Goal: Task Accomplishment & Management: Manage account settings

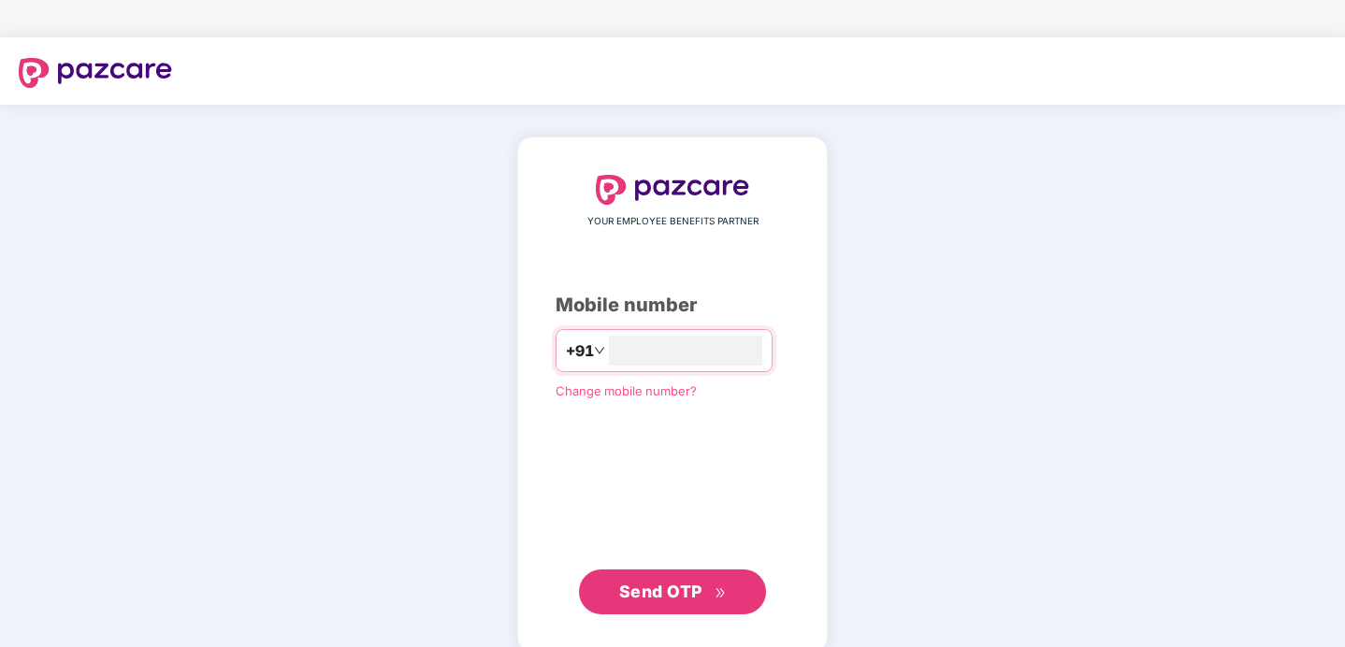
type input "**********"
click at [668, 606] on button "Send OTP" at bounding box center [672, 592] width 187 height 45
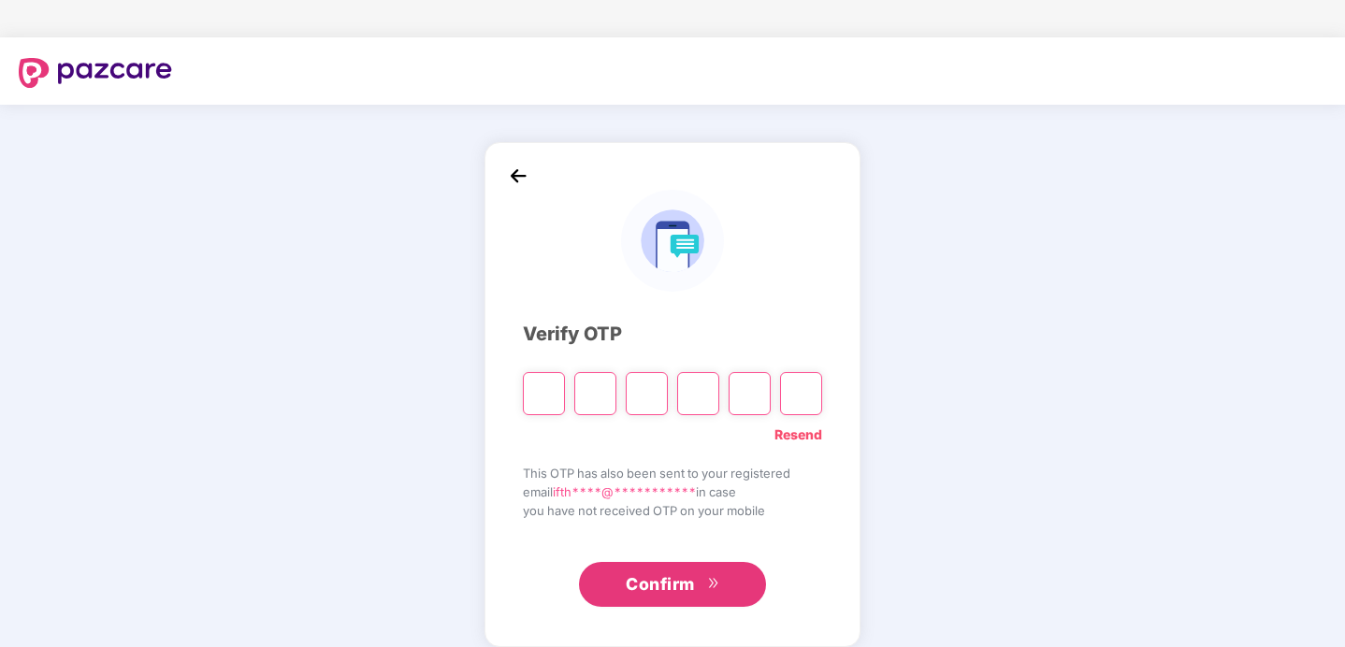
type input "*"
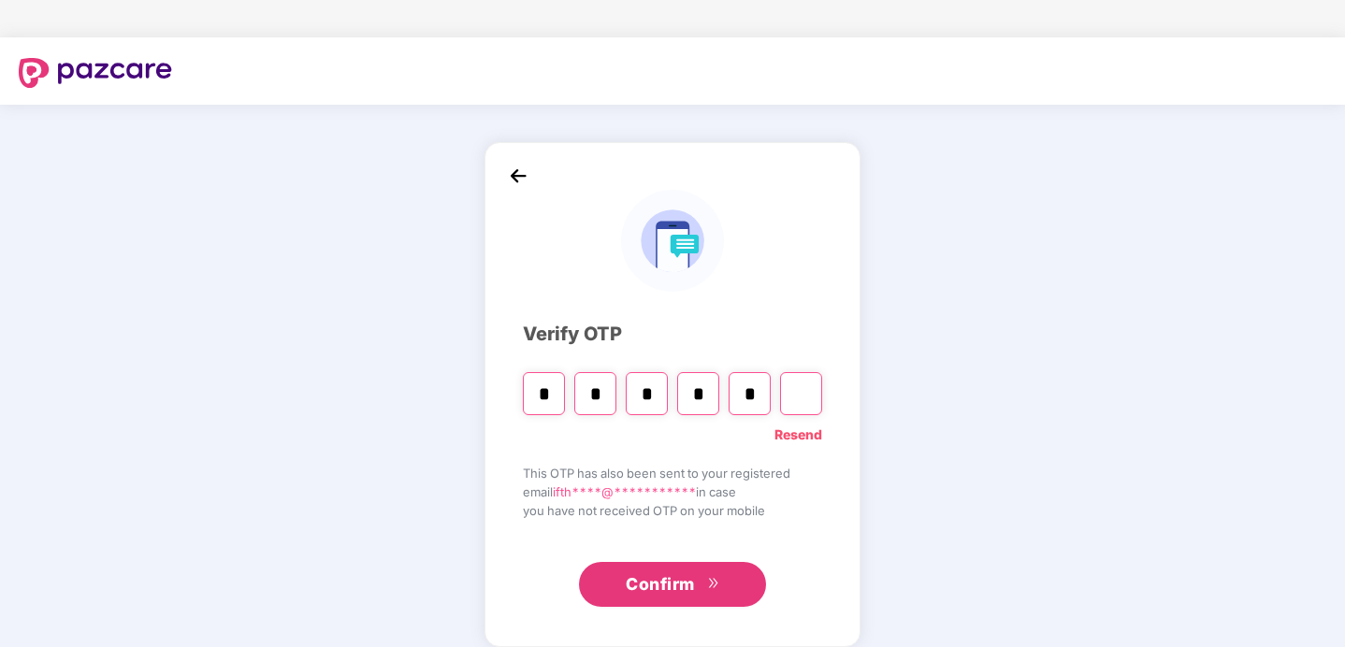
type input "*"
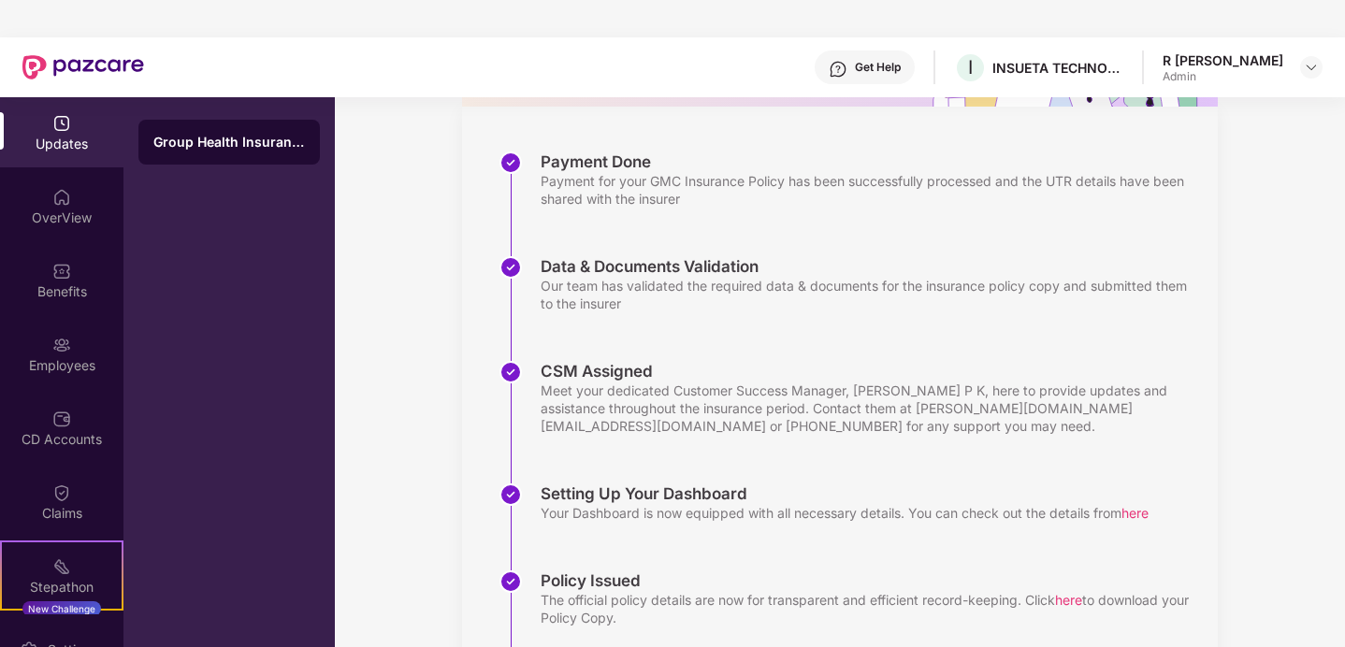
scroll to position [251, 0]
click at [53, 215] on div "OverView" at bounding box center [61, 218] width 123 height 19
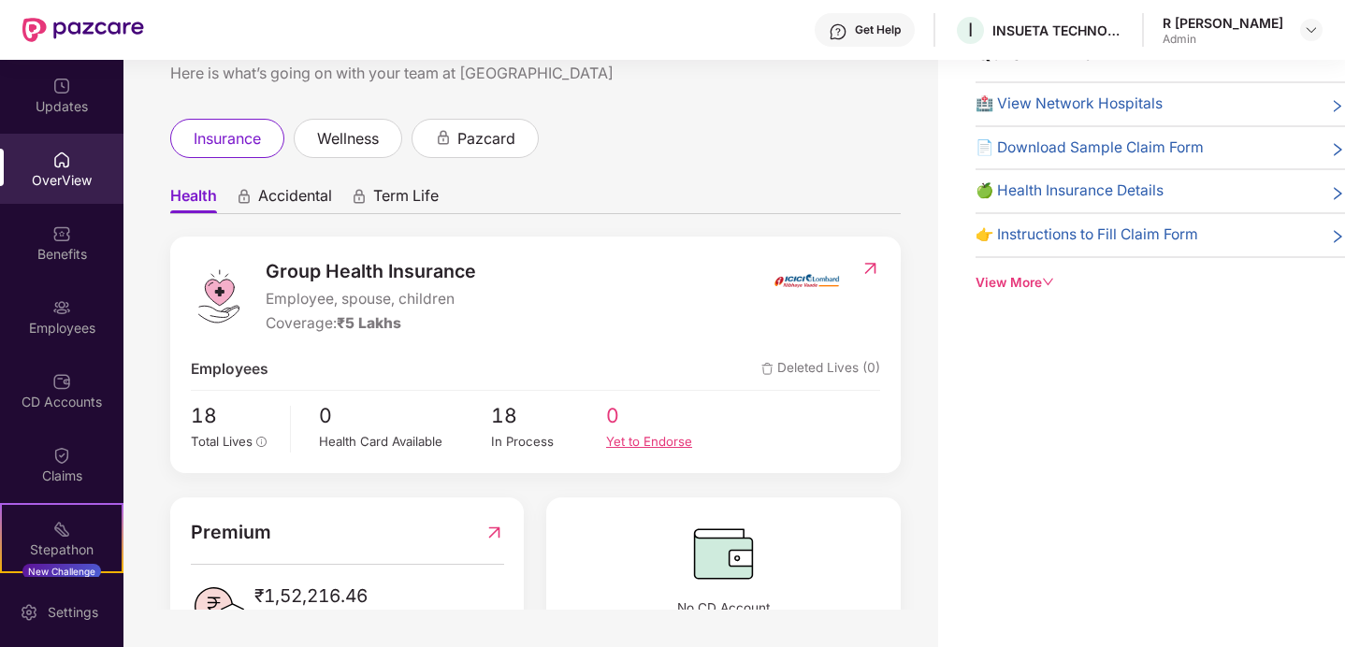
scroll to position [1, 0]
click at [300, 202] on span "Accidental" at bounding box center [295, 198] width 74 height 27
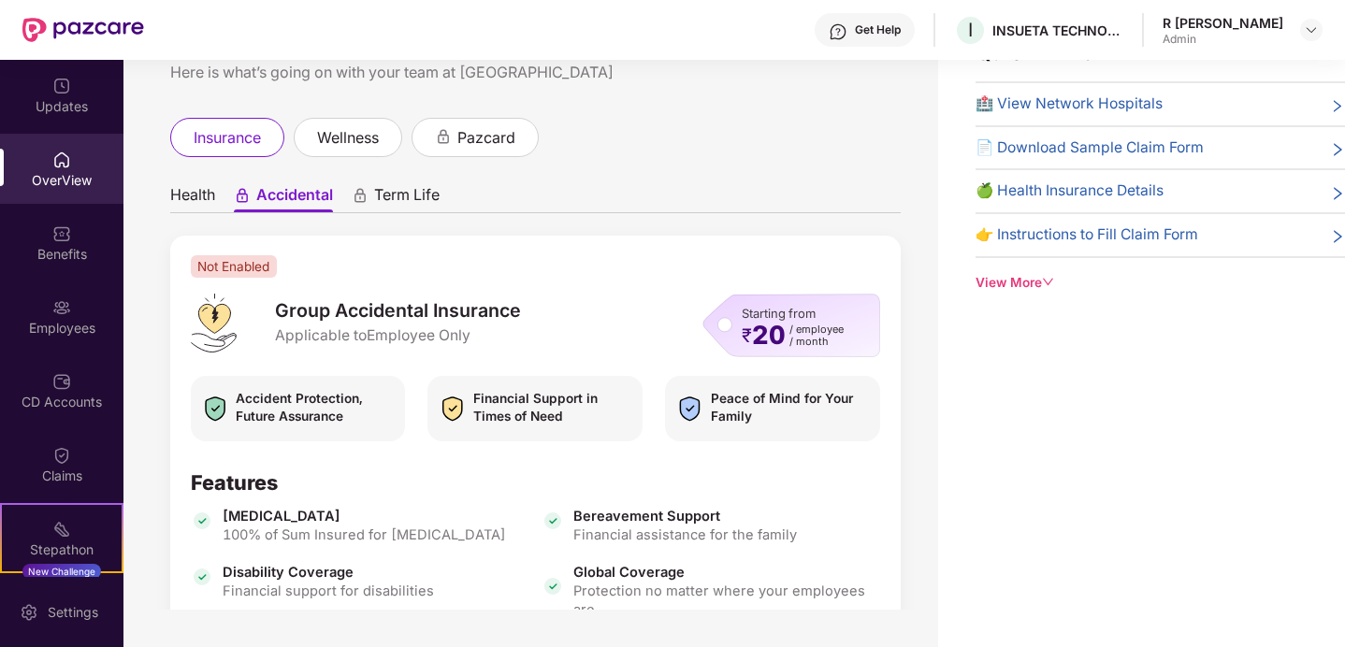
click at [388, 193] on span "Term Life" at bounding box center [406, 198] width 65 height 27
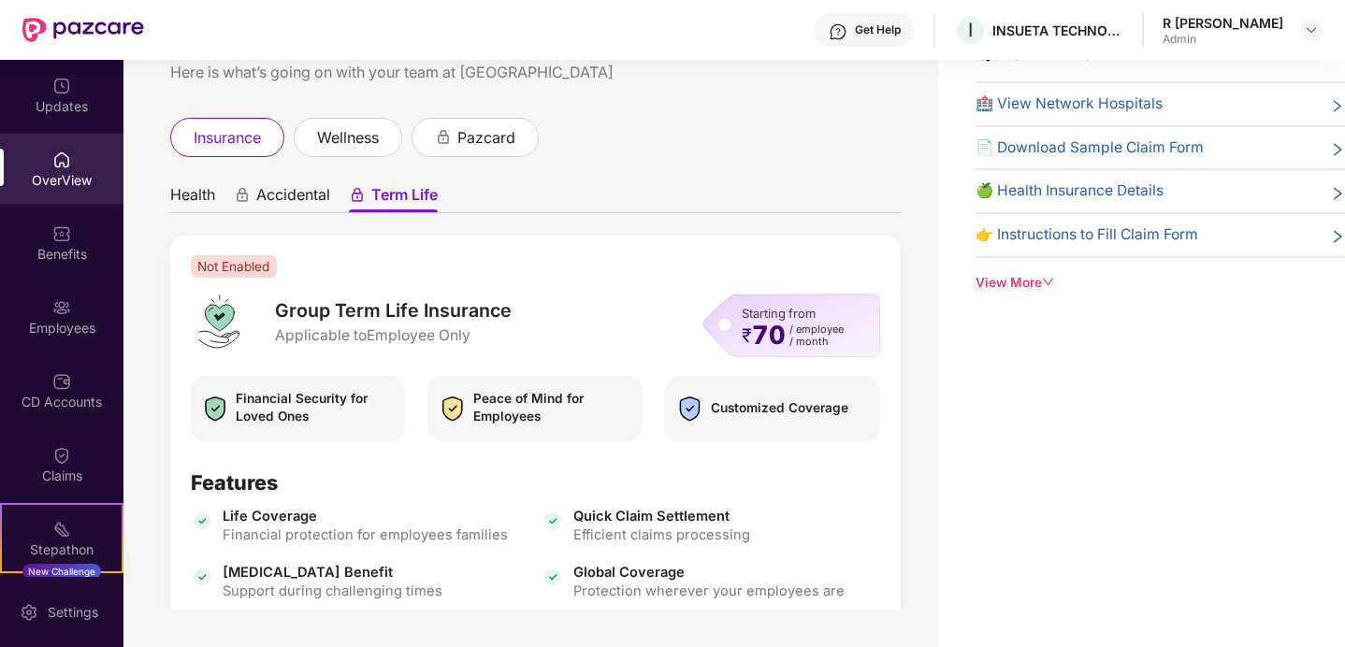
click at [197, 207] on span "Health" at bounding box center [192, 198] width 45 height 27
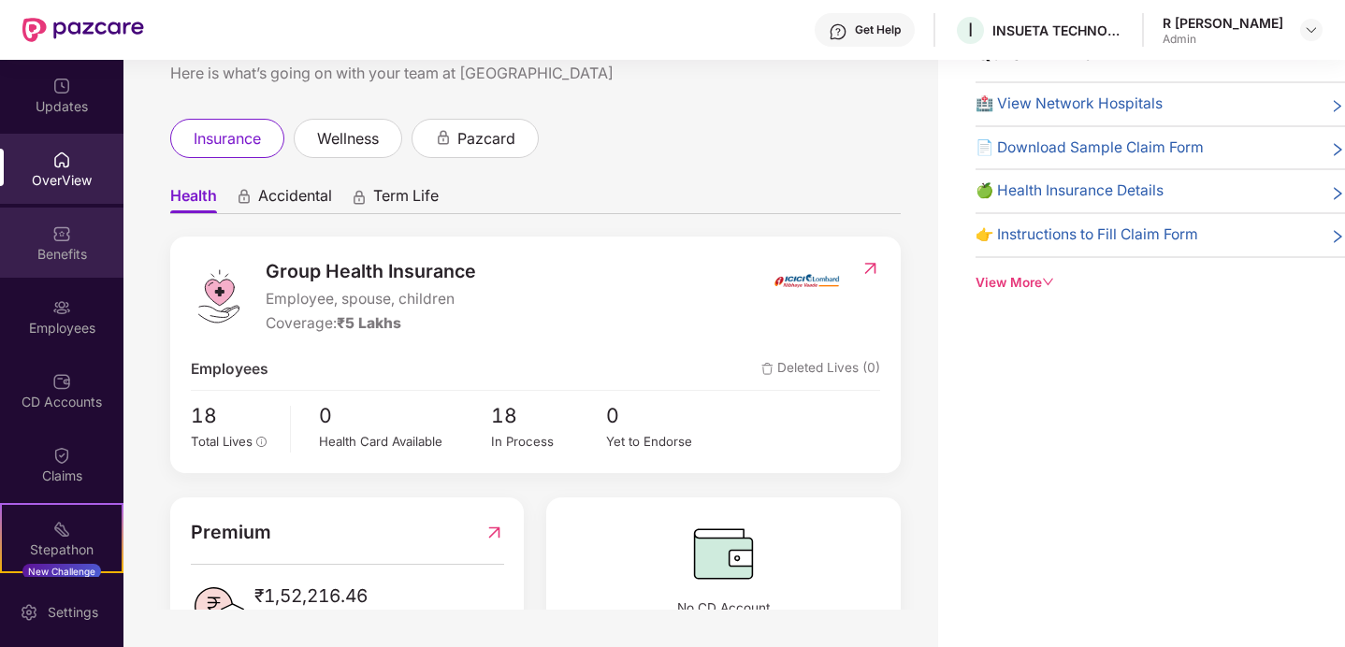
click at [65, 250] on div "Benefits" at bounding box center [61, 254] width 123 height 19
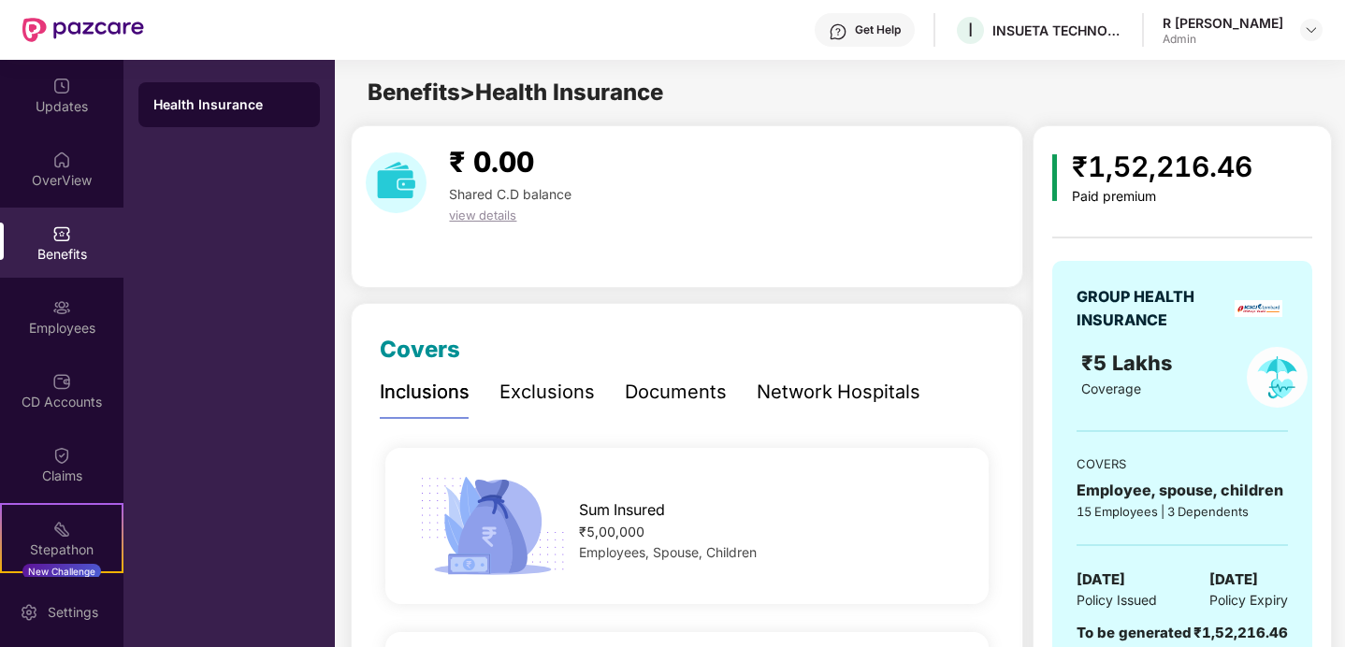
click at [649, 380] on div "Documents" at bounding box center [676, 392] width 102 height 29
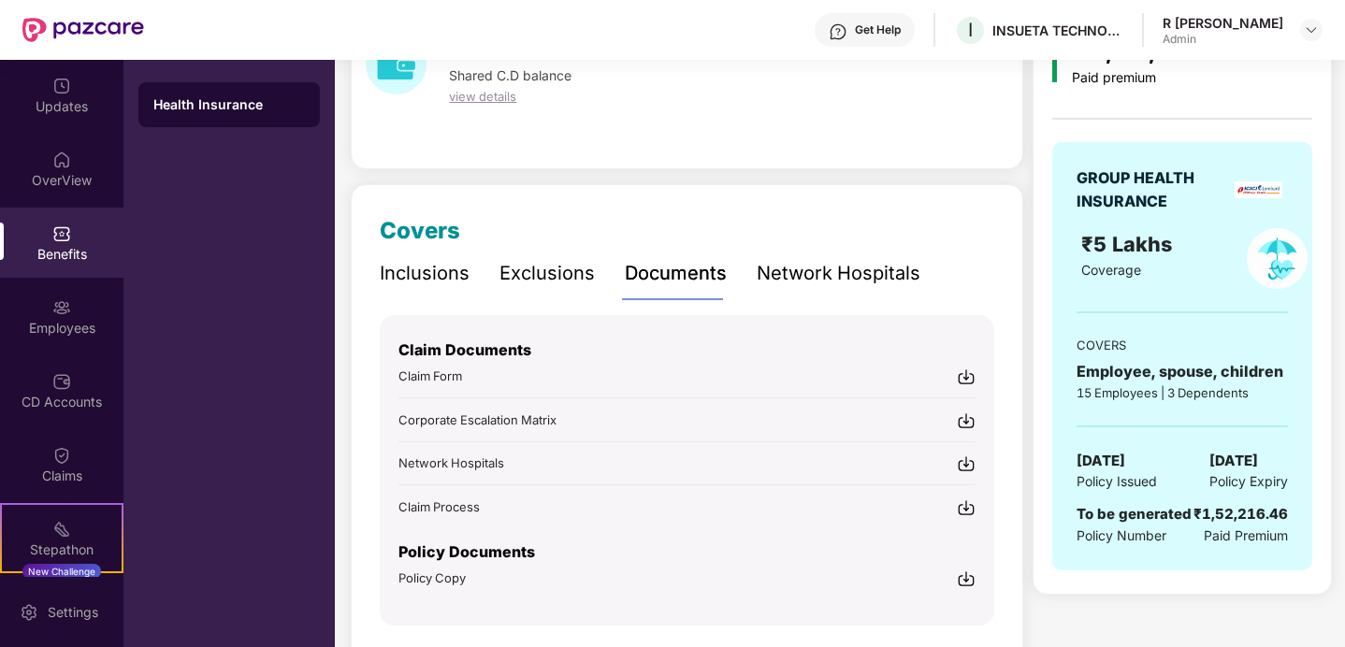
scroll to position [129, 0]
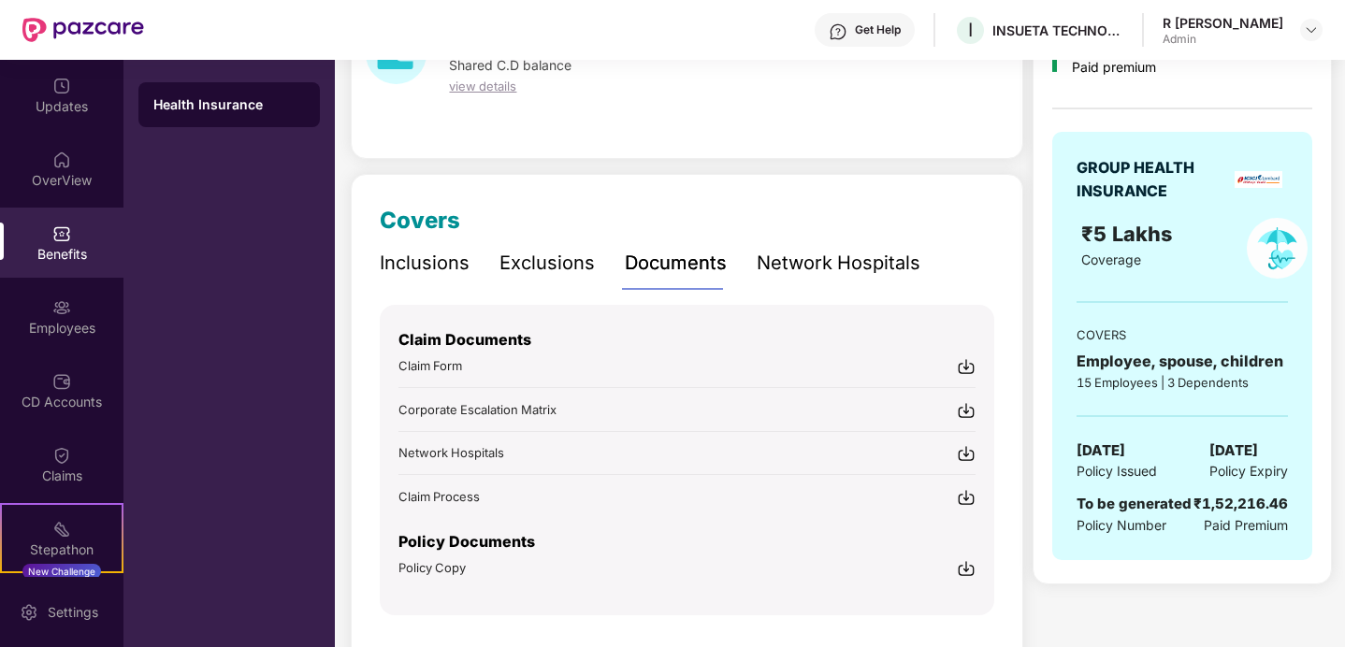
click at [804, 268] on div "Network Hospitals" at bounding box center [839, 263] width 164 height 29
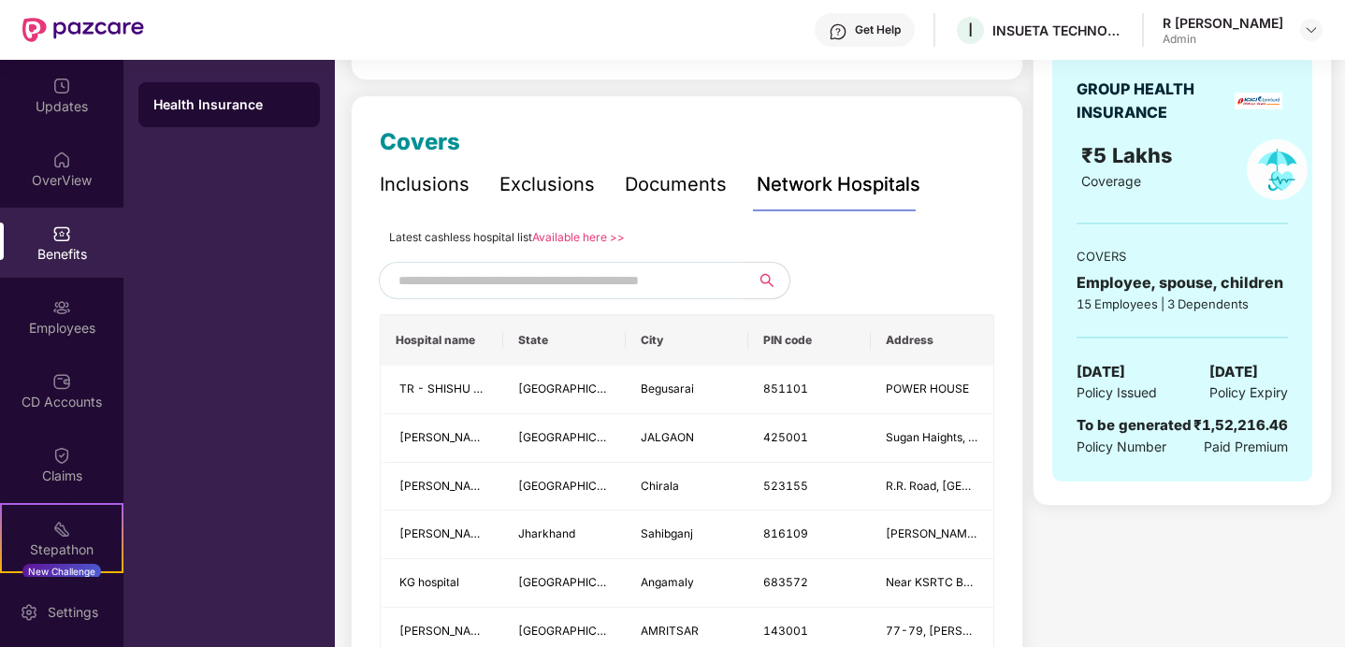
scroll to position [229, 0]
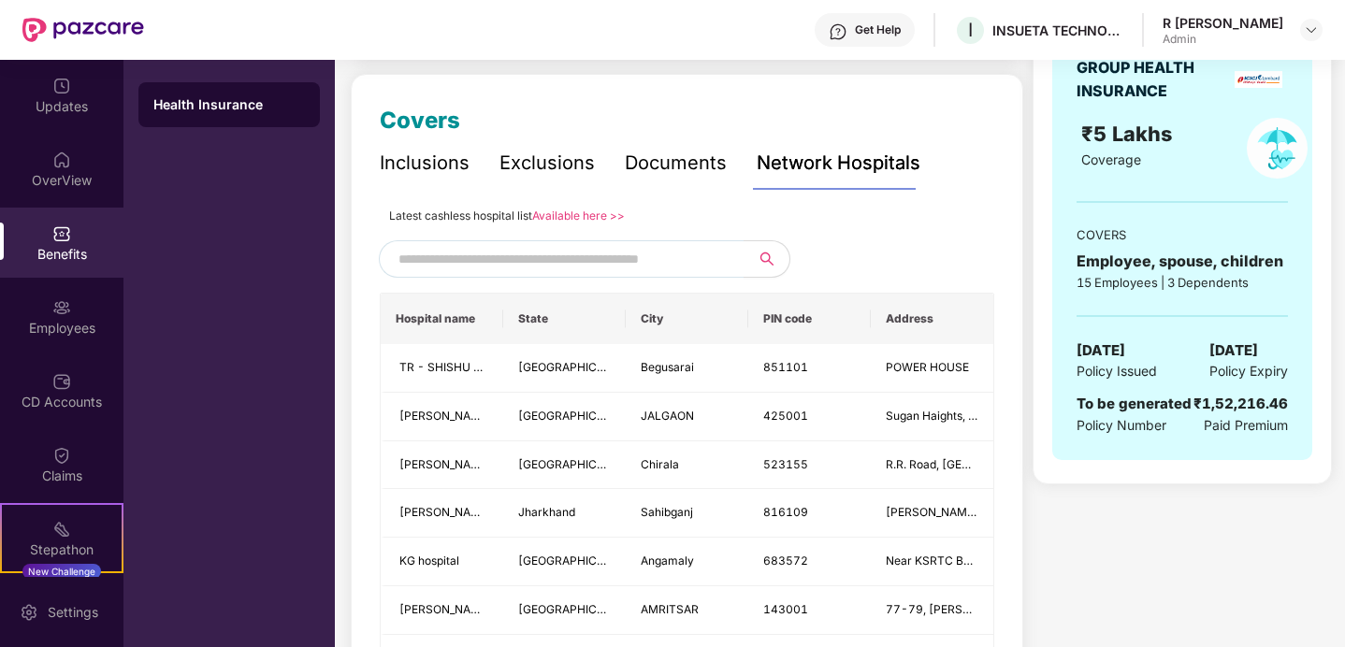
click at [401, 171] on div "Inclusions" at bounding box center [425, 163] width 90 height 29
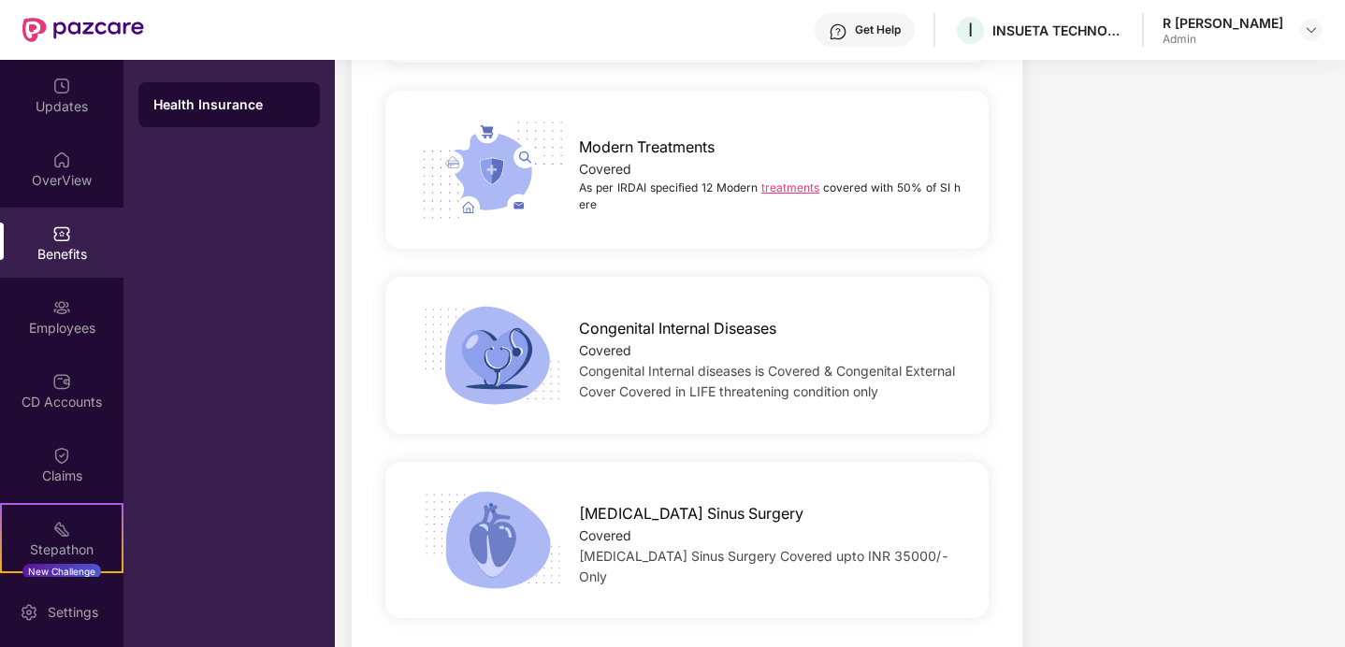
scroll to position [4150, 0]
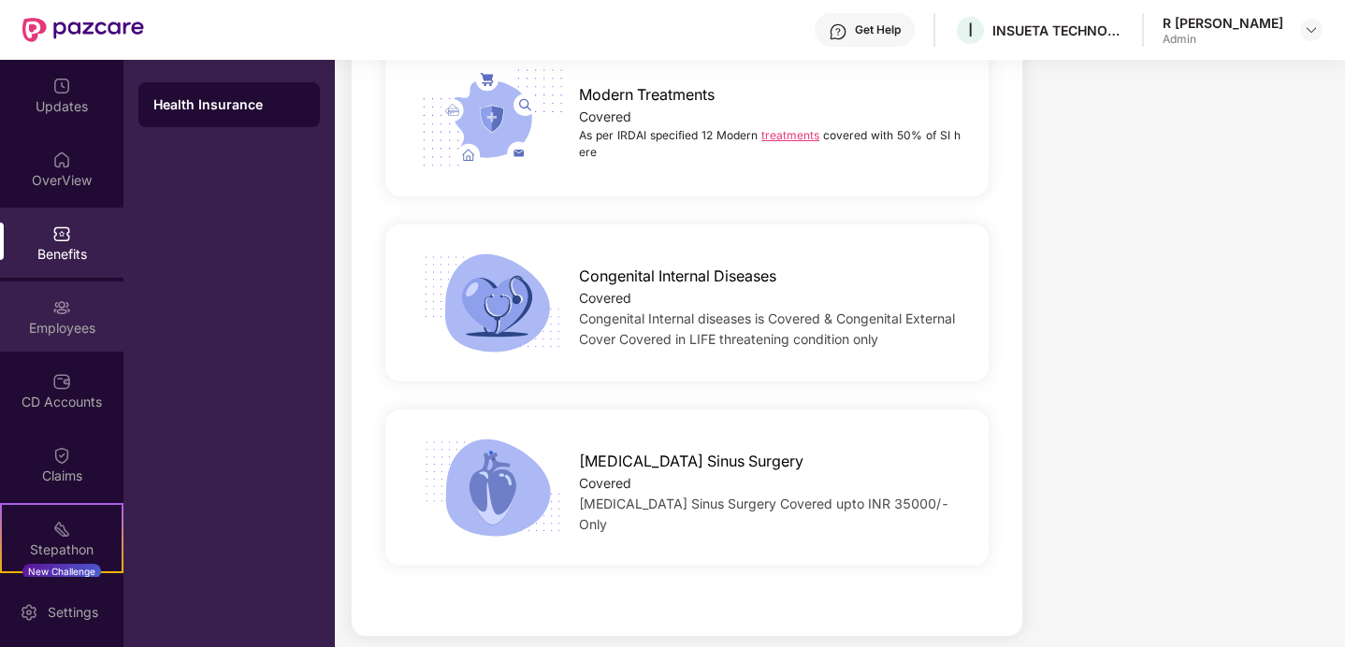
click at [74, 313] on div "Employees" at bounding box center [61, 317] width 123 height 70
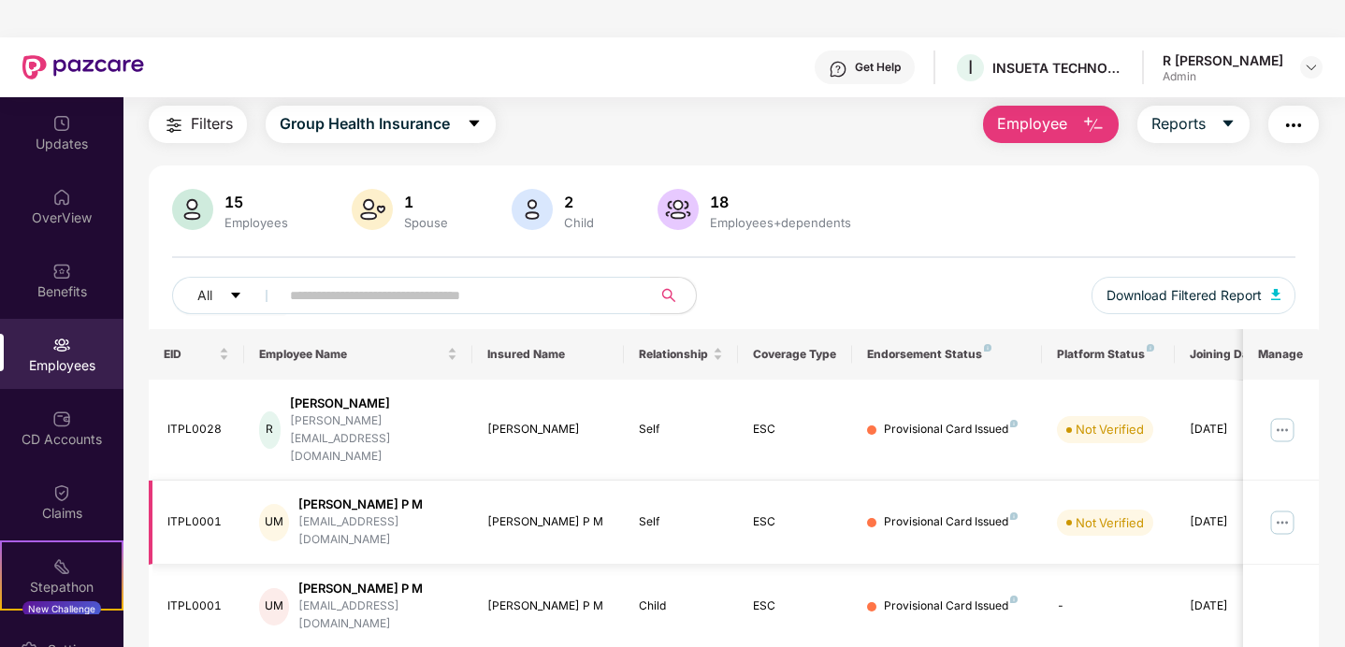
scroll to position [53, 0]
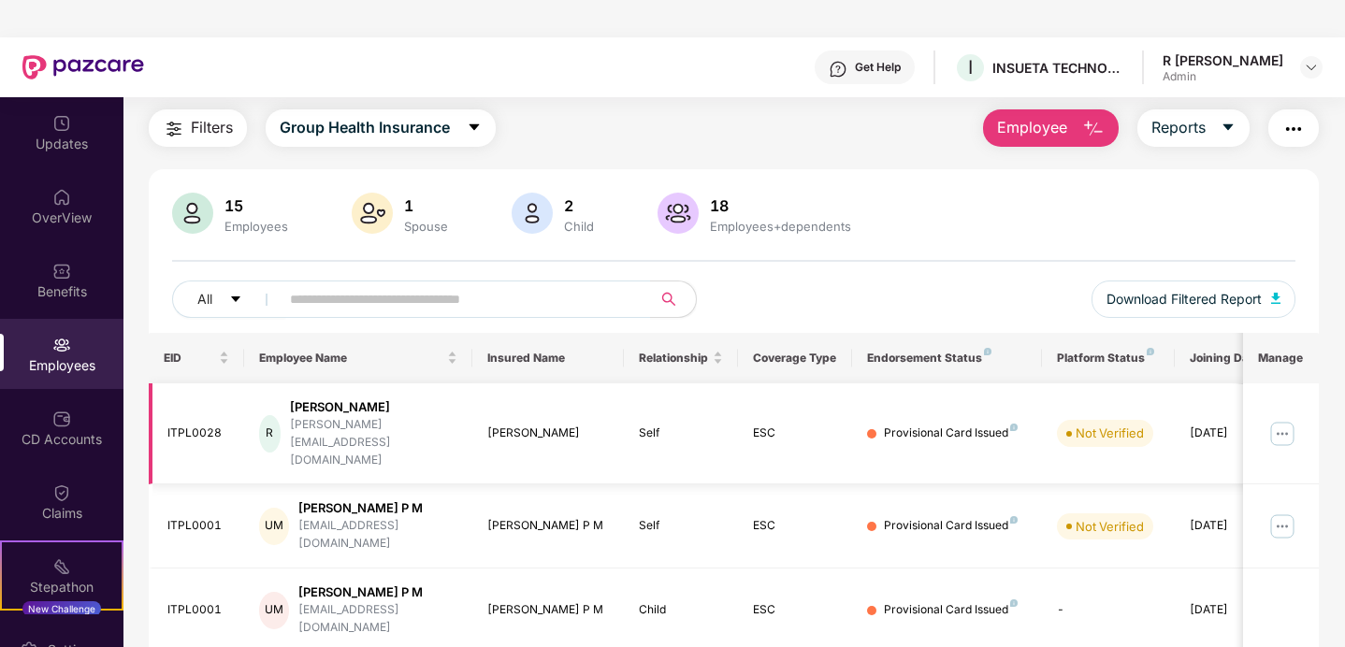
click at [1286, 419] on img at bounding box center [1282, 434] width 30 height 30
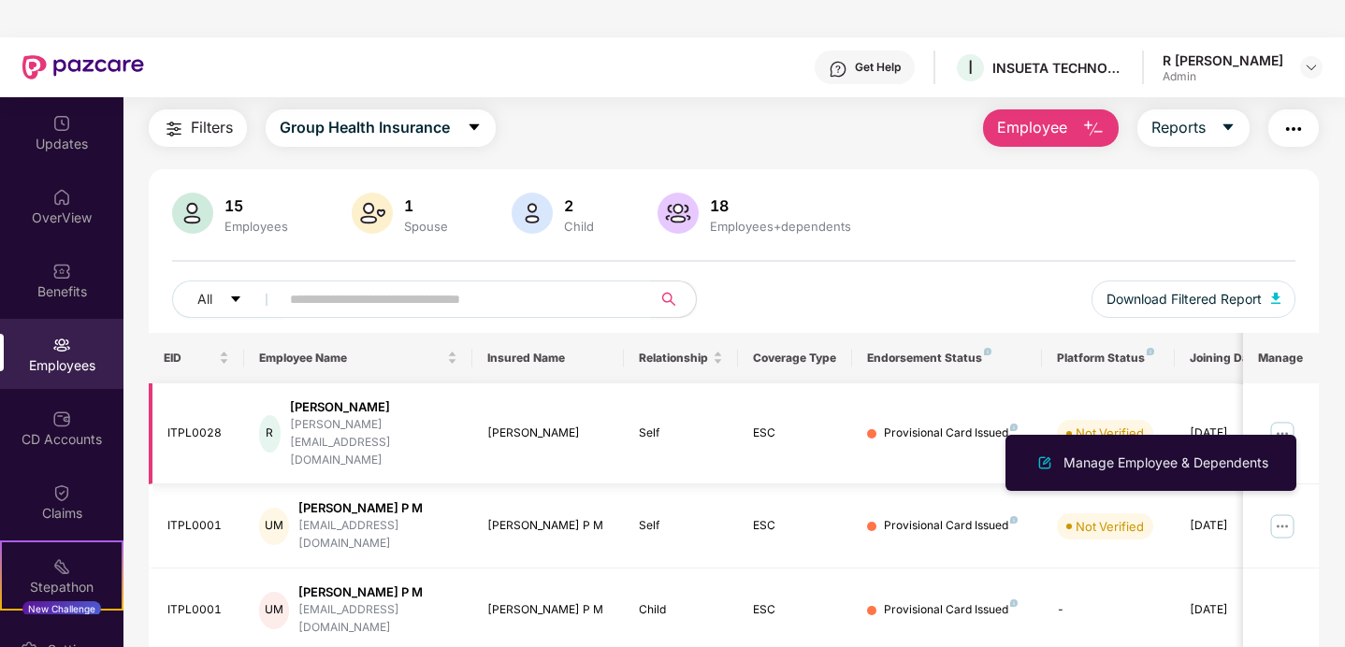
click at [1272, 419] on img at bounding box center [1282, 434] width 30 height 30
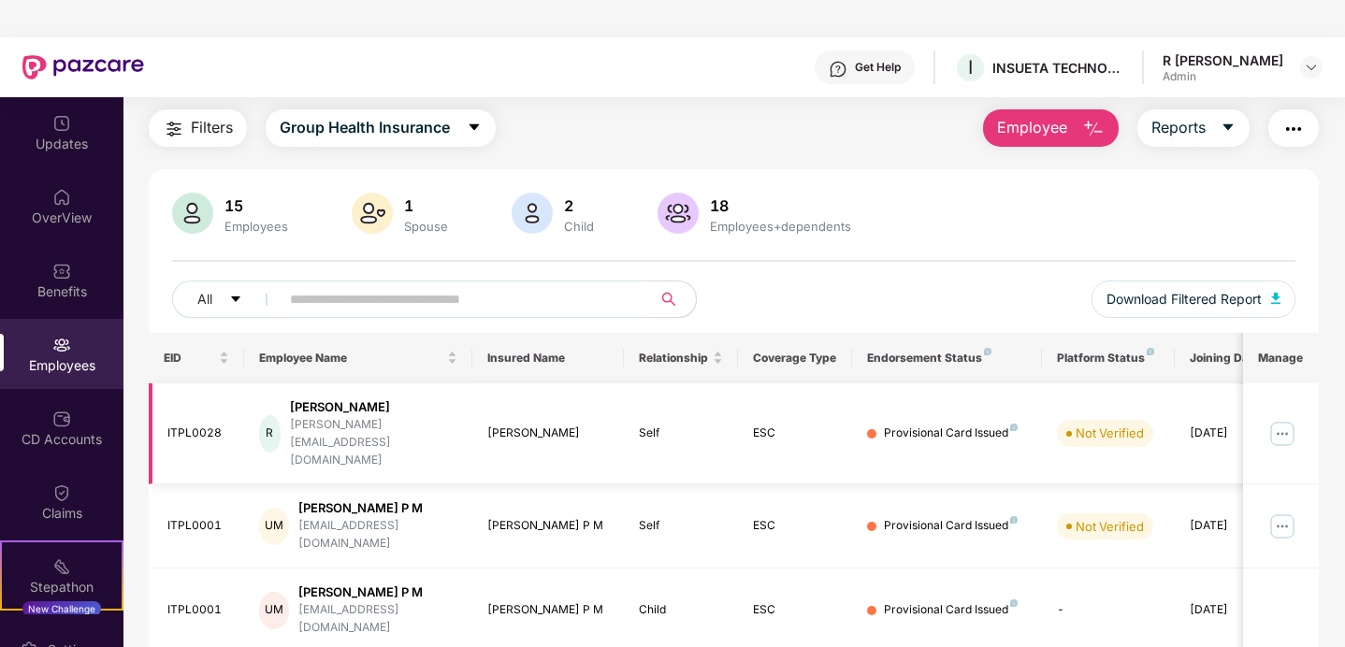
click at [1272, 419] on img at bounding box center [1282, 434] width 30 height 30
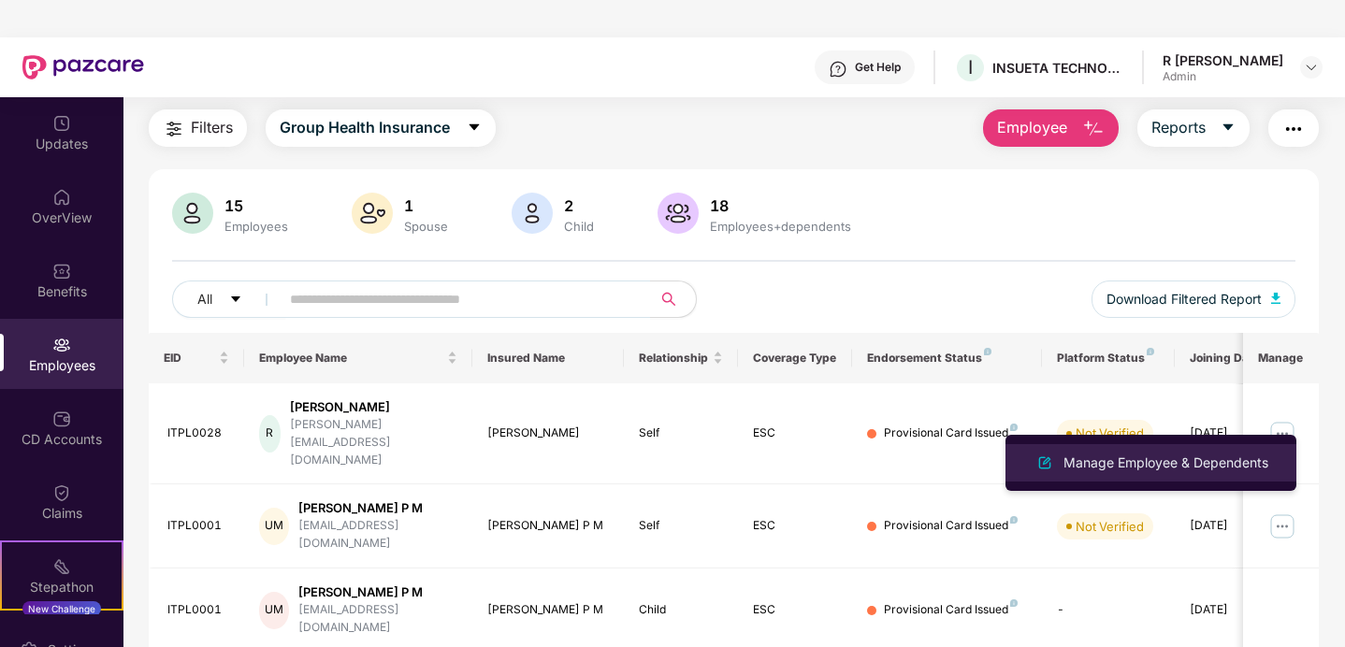
click at [1215, 465] on div "Manage Employee & Dependents" at bounding box center [1166, 463] width 212 height 21
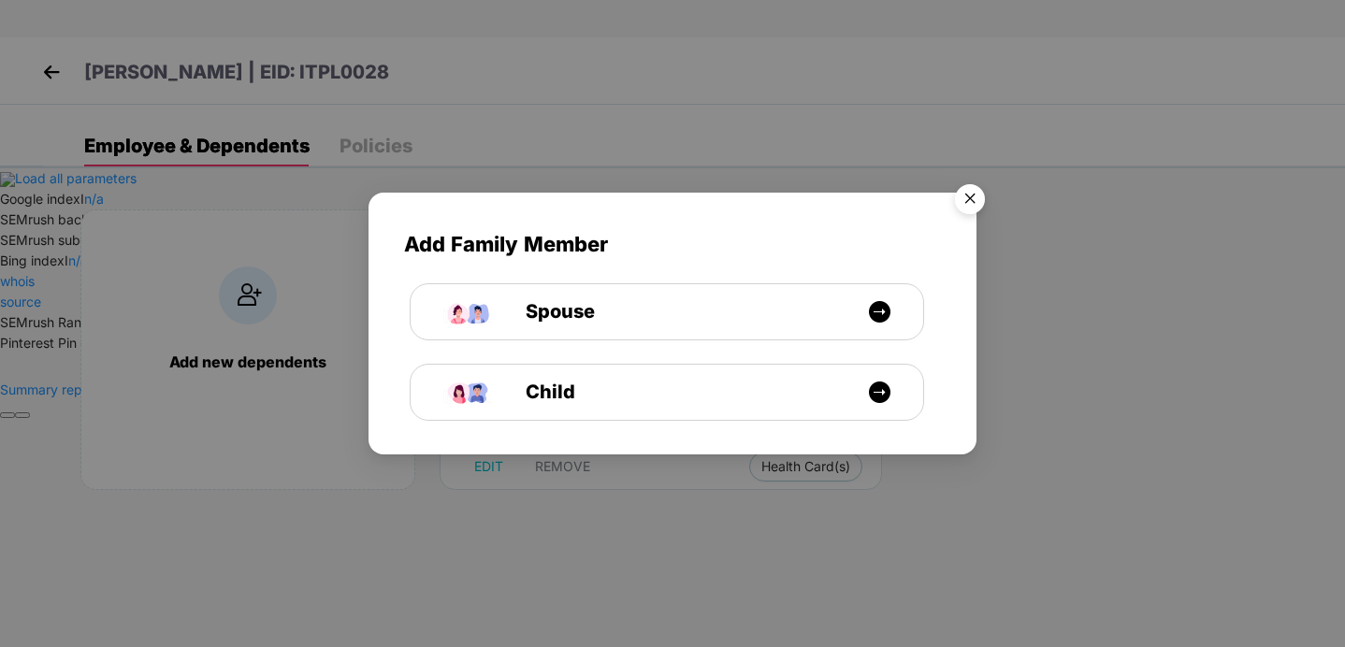
click at [975, 194] on img "Close" at bounding box center [970, 202] width 52 height 52
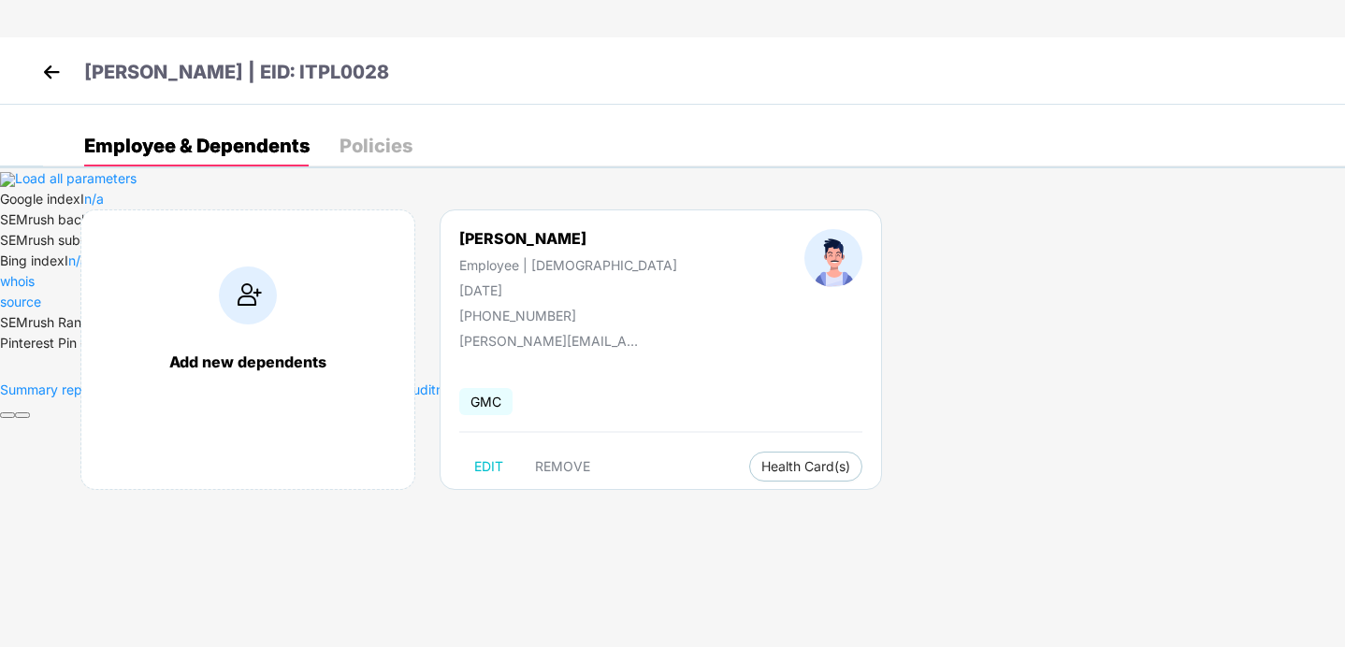
click at [49, 73] on img at bounding box center [51, 72] width 28 height 28
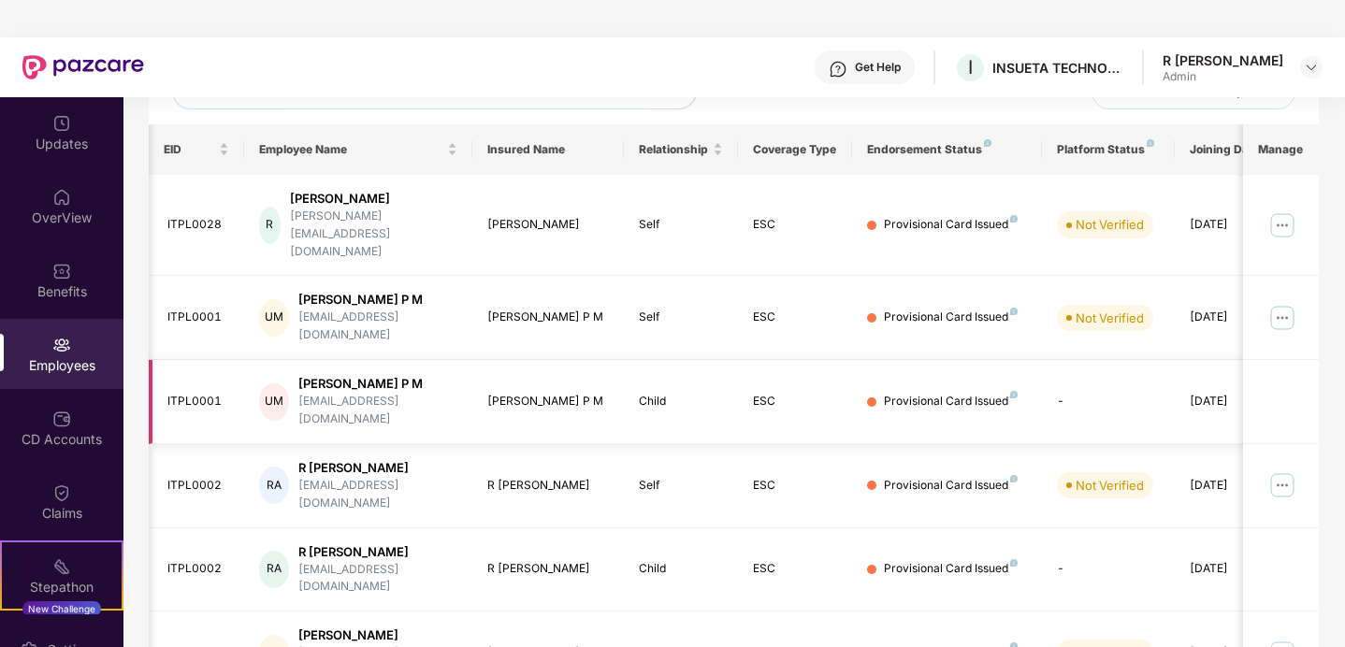
scroll to position [0, 47]
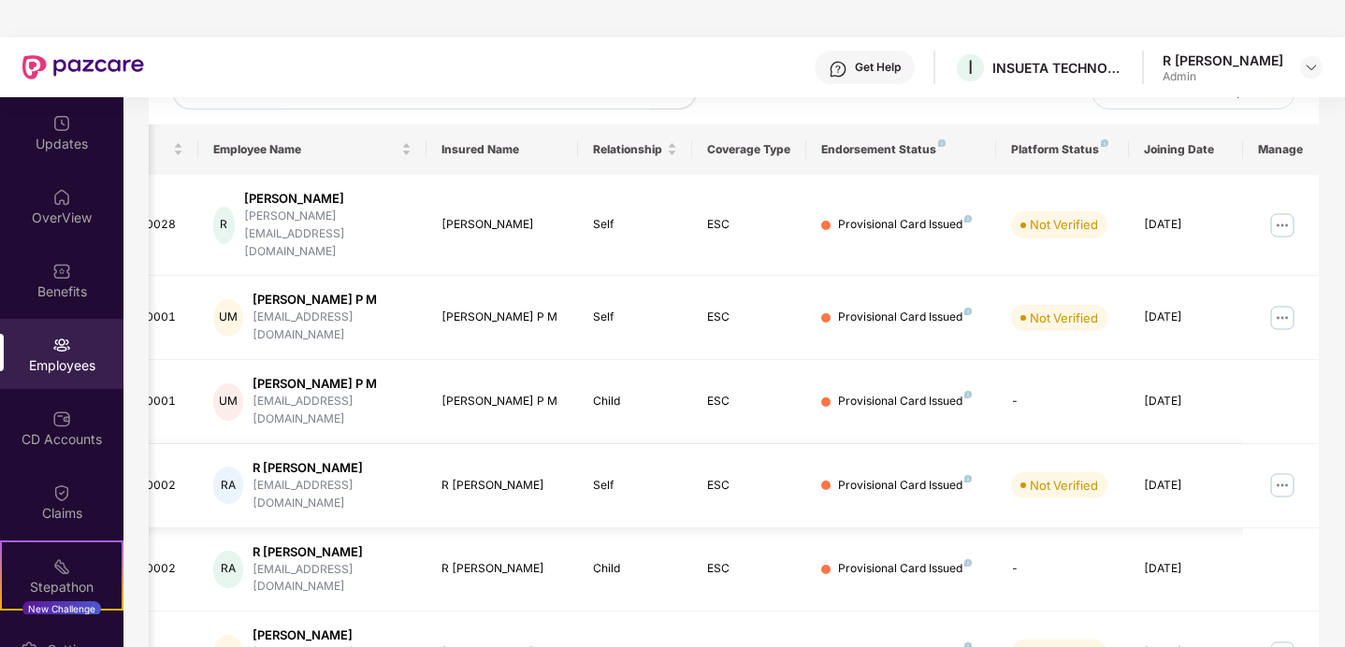
click at [1286, 470] on img at bounding box center [1282, 485] width 30 height 30
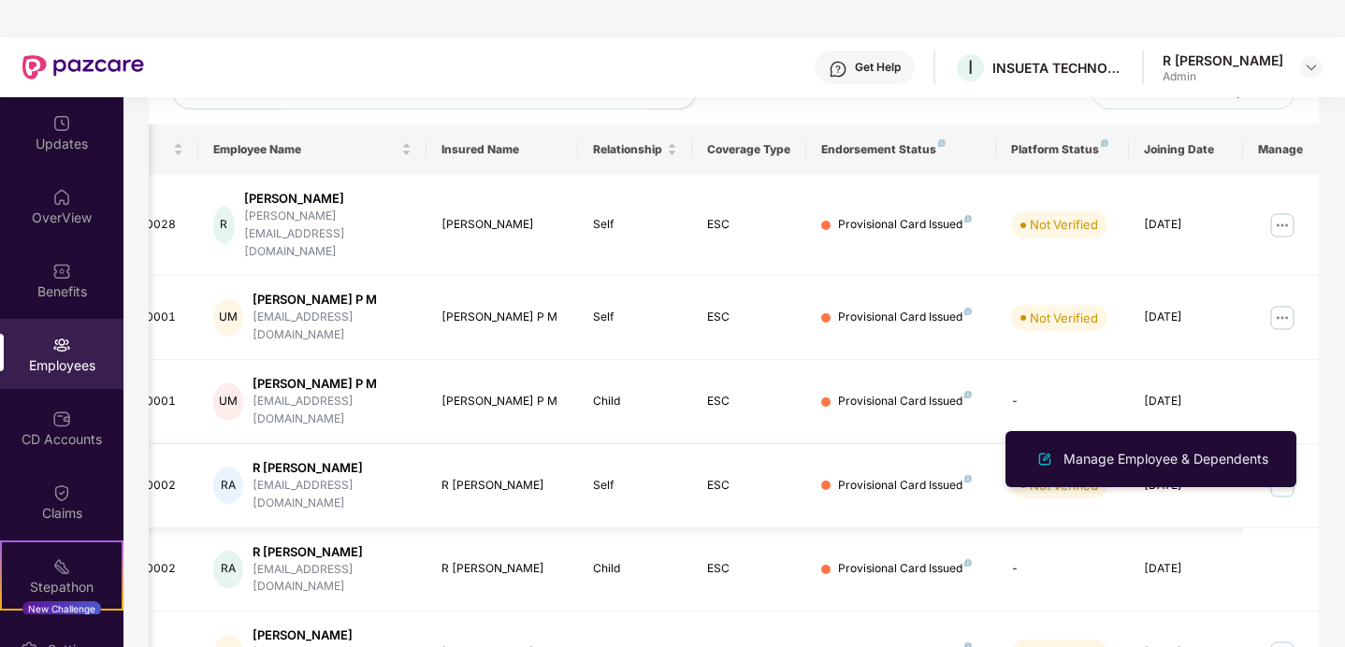
click at [1286, 470] on img at bounding box center [1282, 485] width 30 height 30
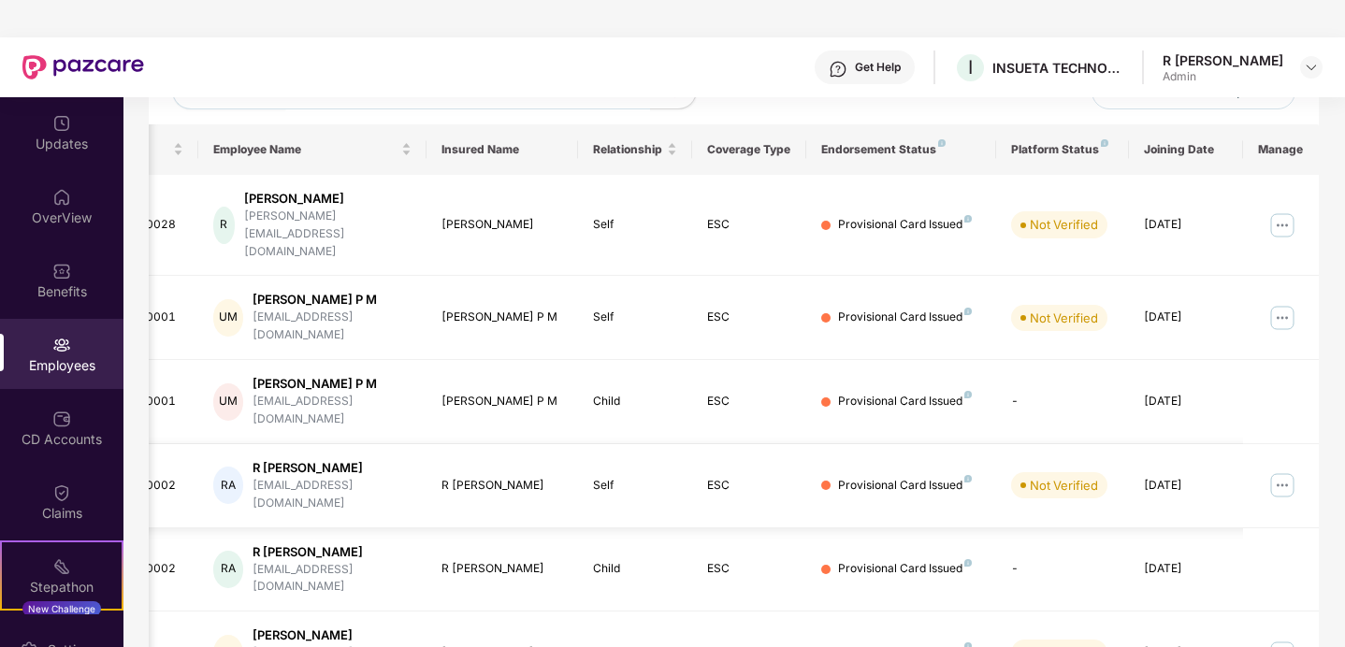
click at [1285, 470] on img at bounding box center [1282, 485] width 30 height 30
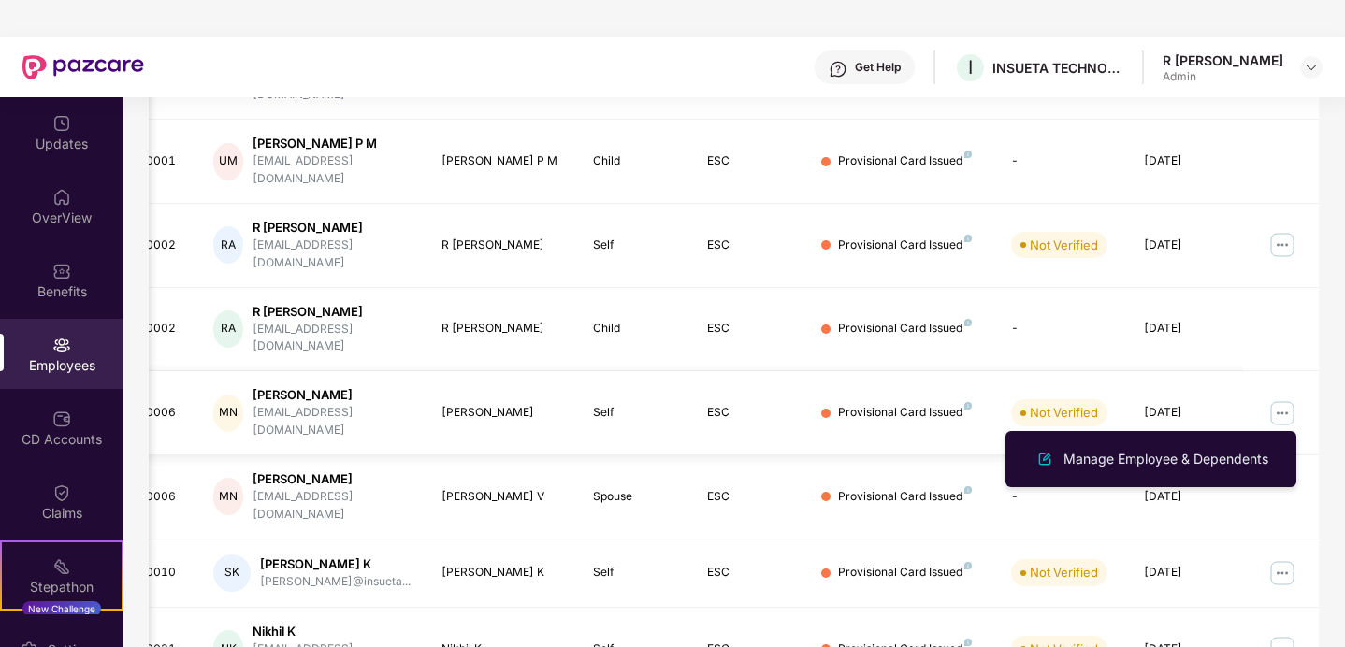
scroll to position [37, 0]
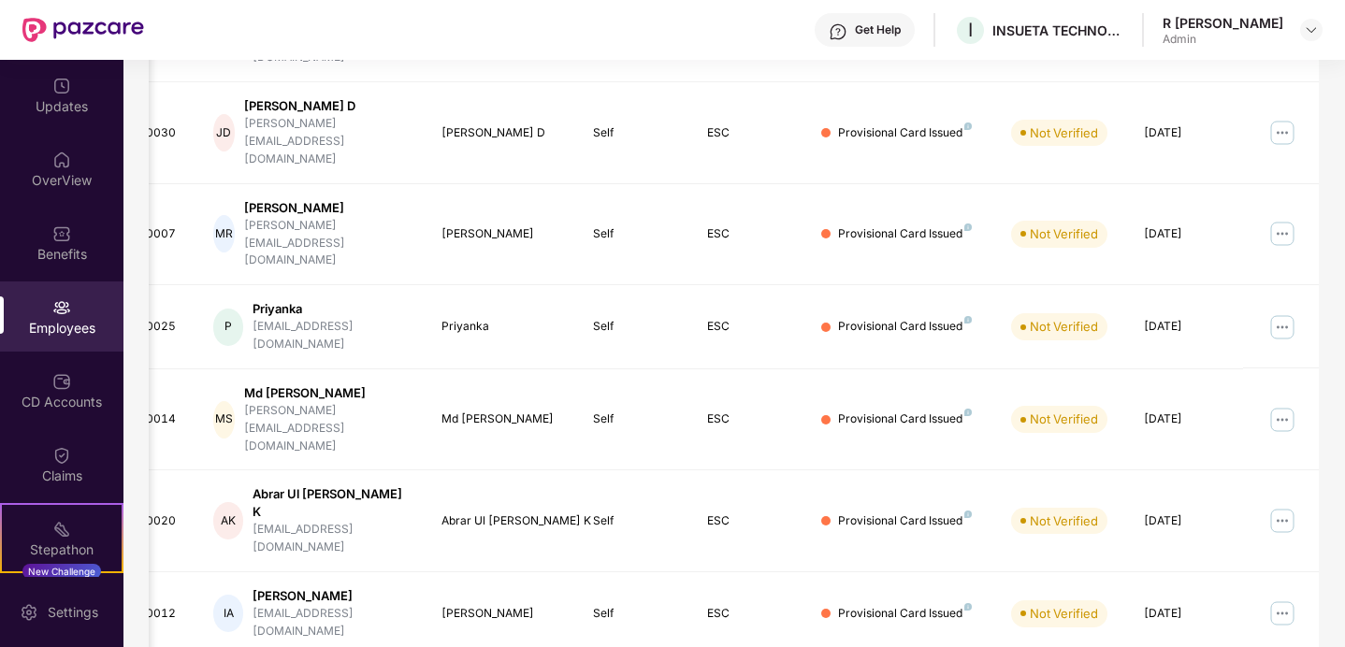
scroll to position [366, 0]
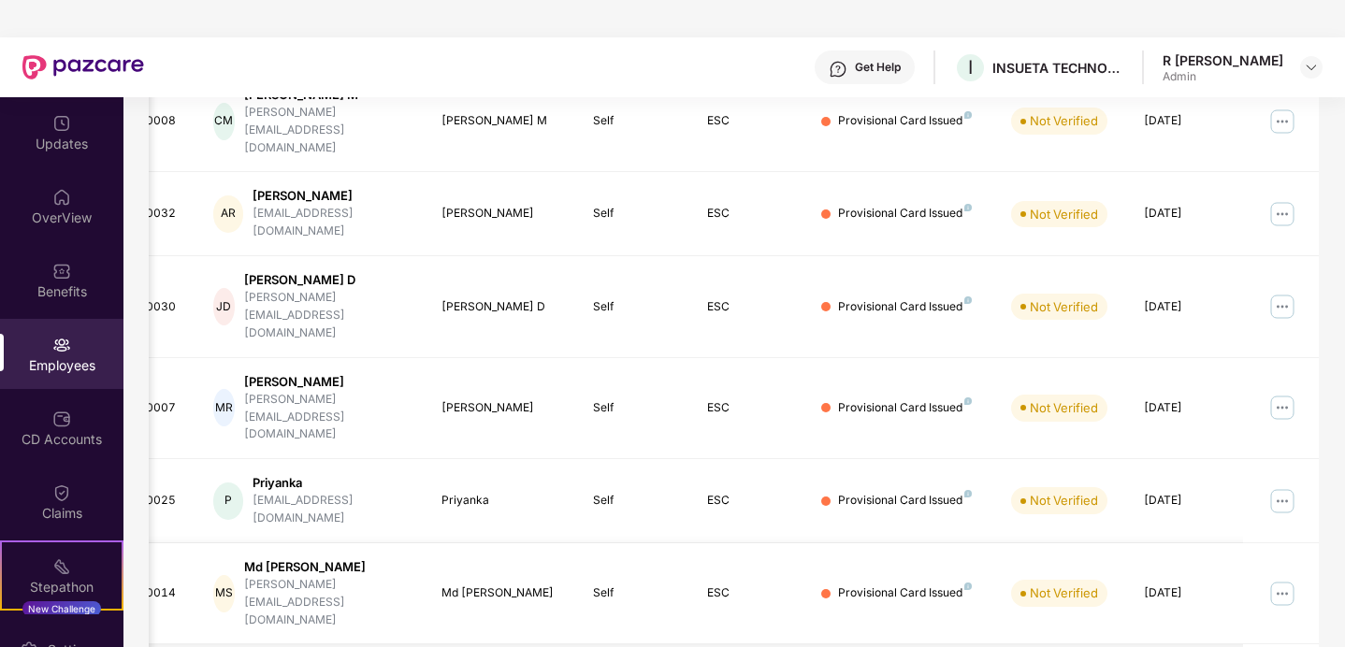
click at [1286, 579] on img at bounding box center [1282, 594] width 30 height 30
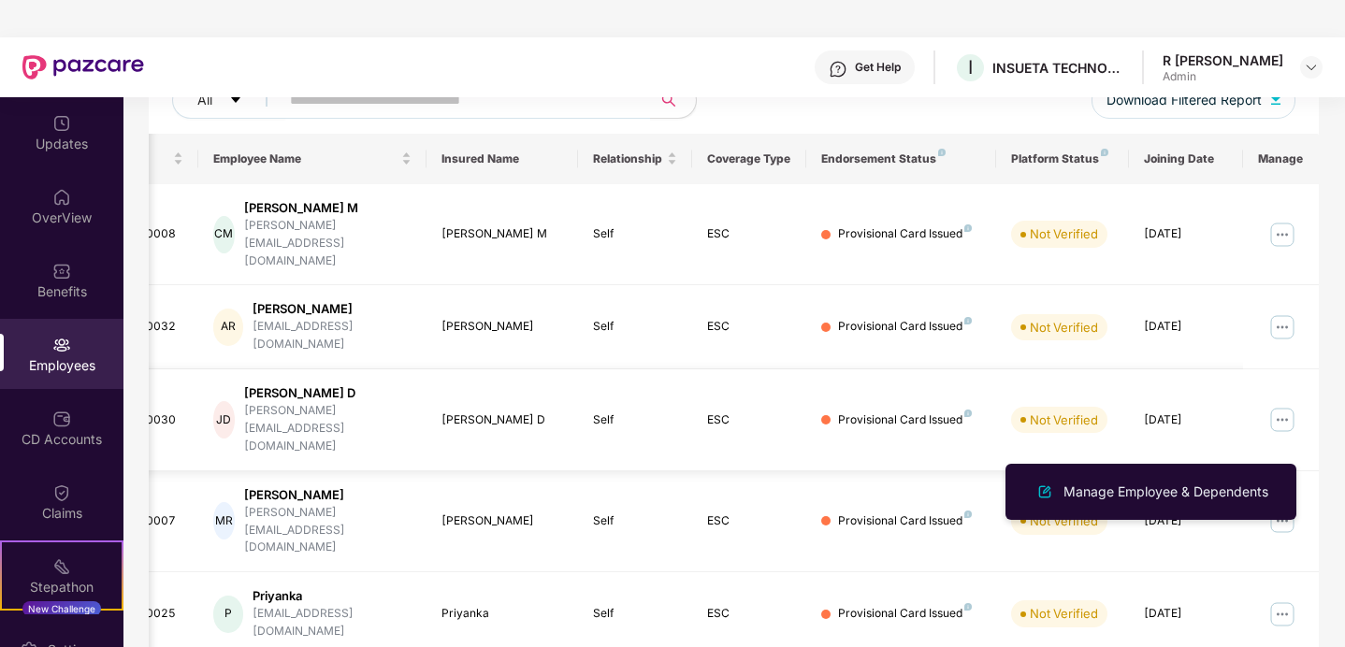
scroll to position [262, 0]
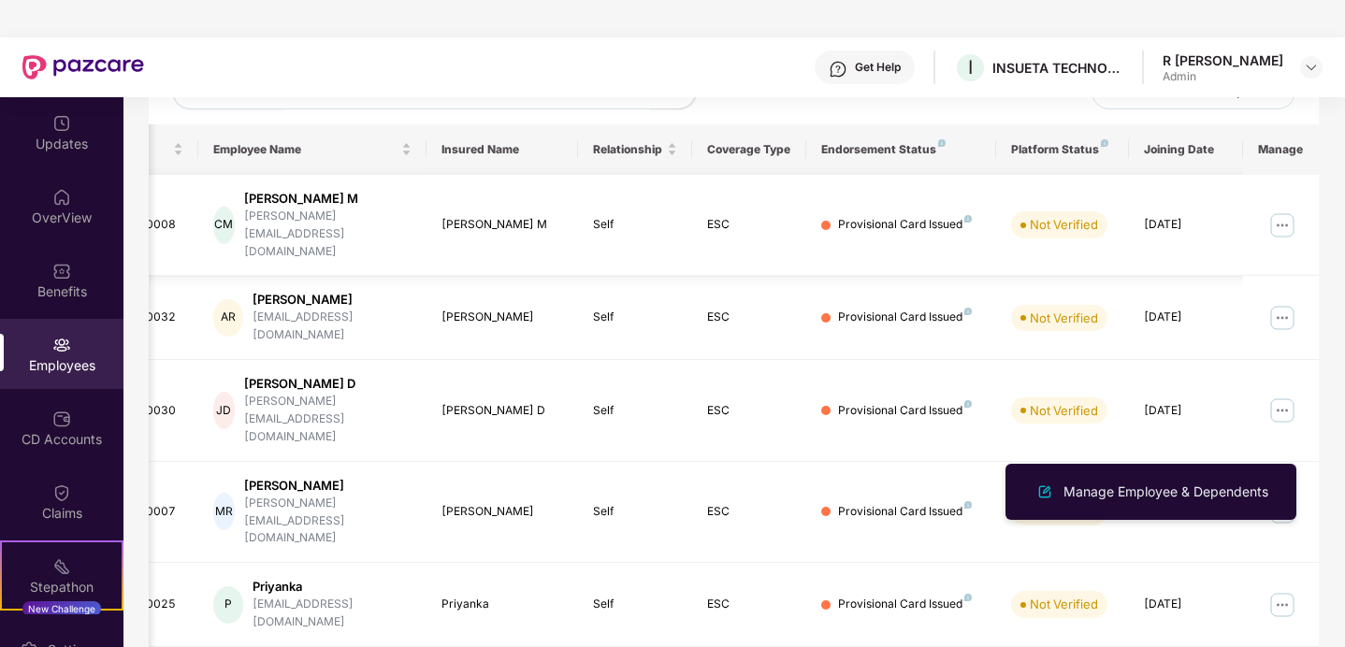
click at [1284, 210] on img at bounding box center [1282, 225] width 30 height 30
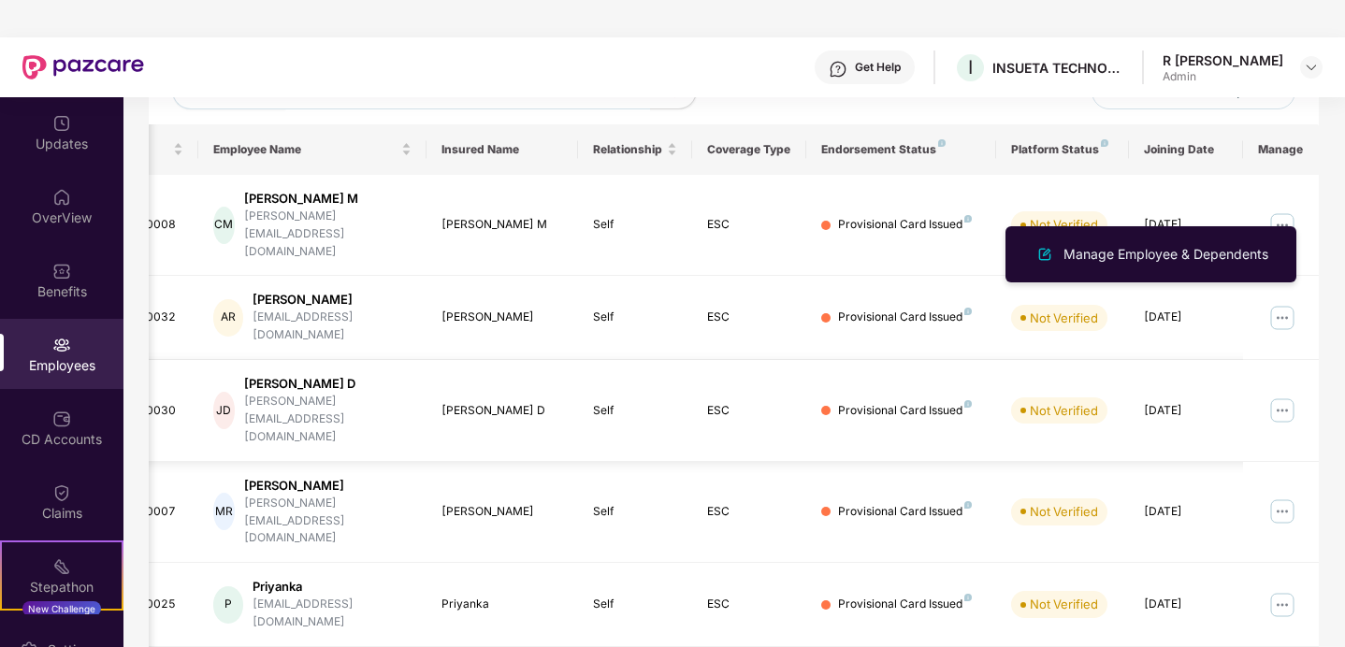
click at [1276, 396] on img at bounding box center [1282, 411] width 30 height 30
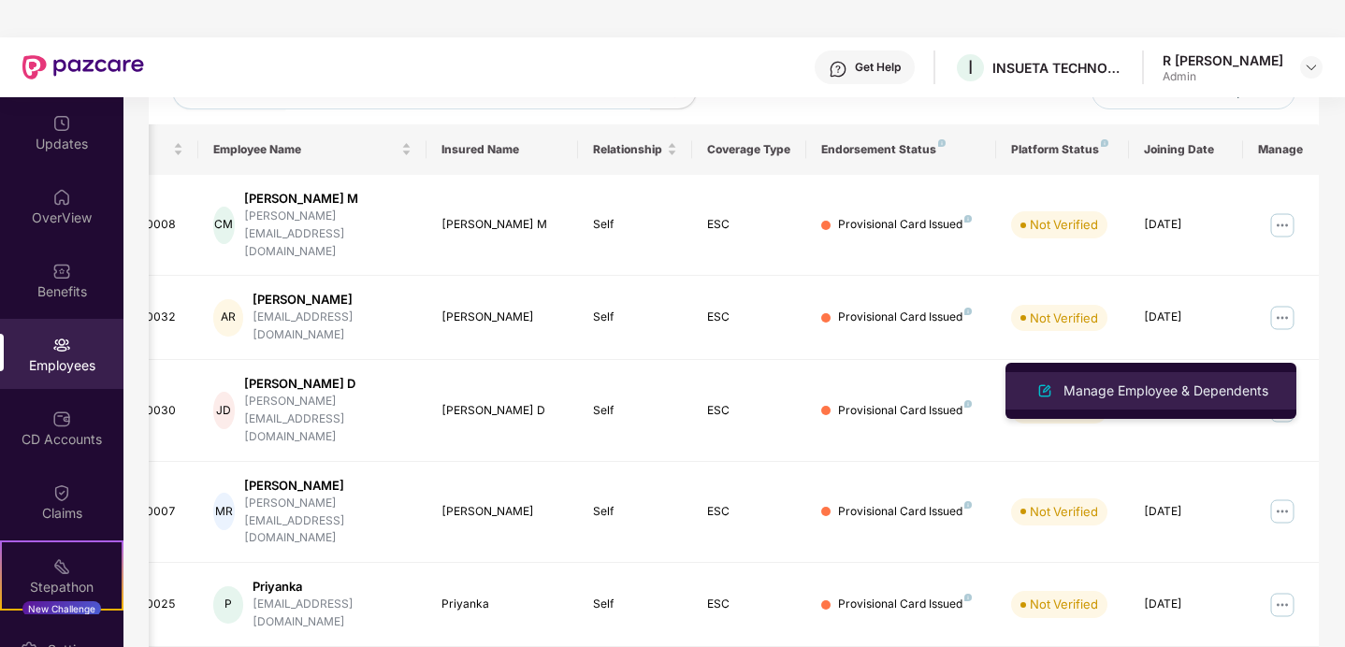
click at [1138, 394] on div "Manage Employee & Dependents" at bounding box center [1166, 391] width 212 height 21
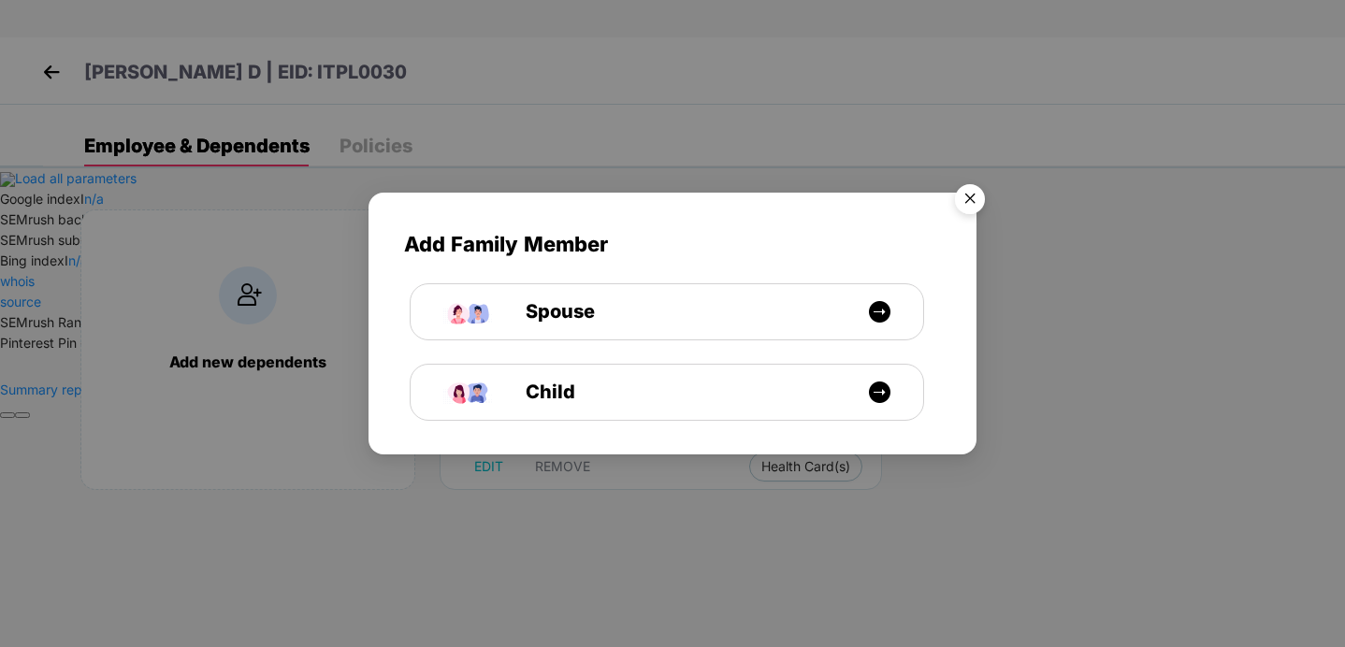
click at [974, 195] on img "Close" at bounding box center [970, 202] width 52 height 52
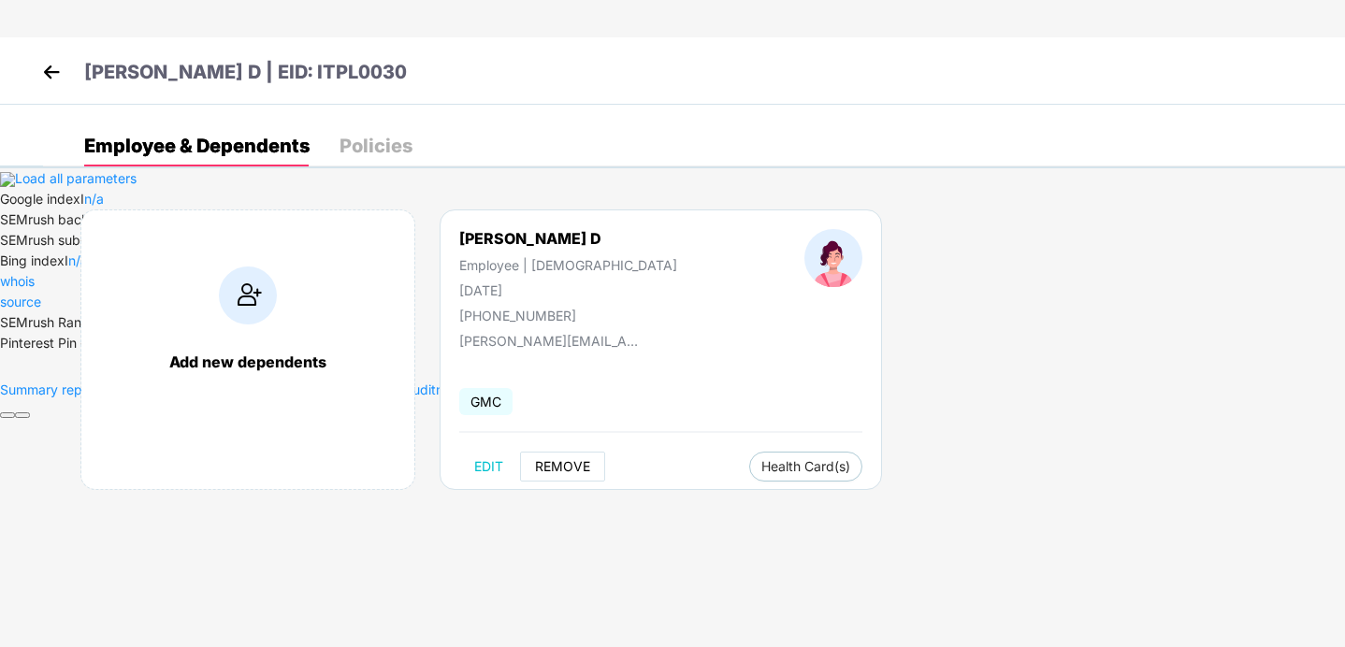
click at [567, 469] on span "REMOVE" at bounding box center [562, 466] width 55 height 15
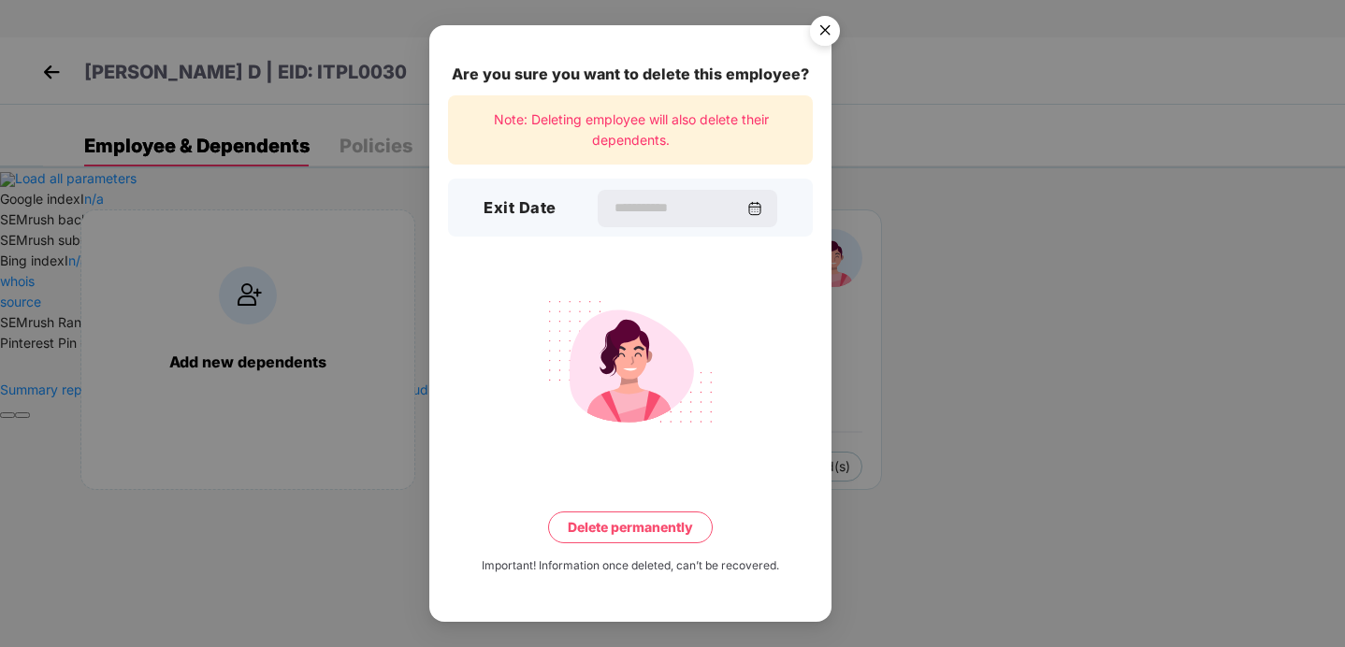
click at [831, 45] on img "Close" at bounding box center [825, 33] width 52 height 52
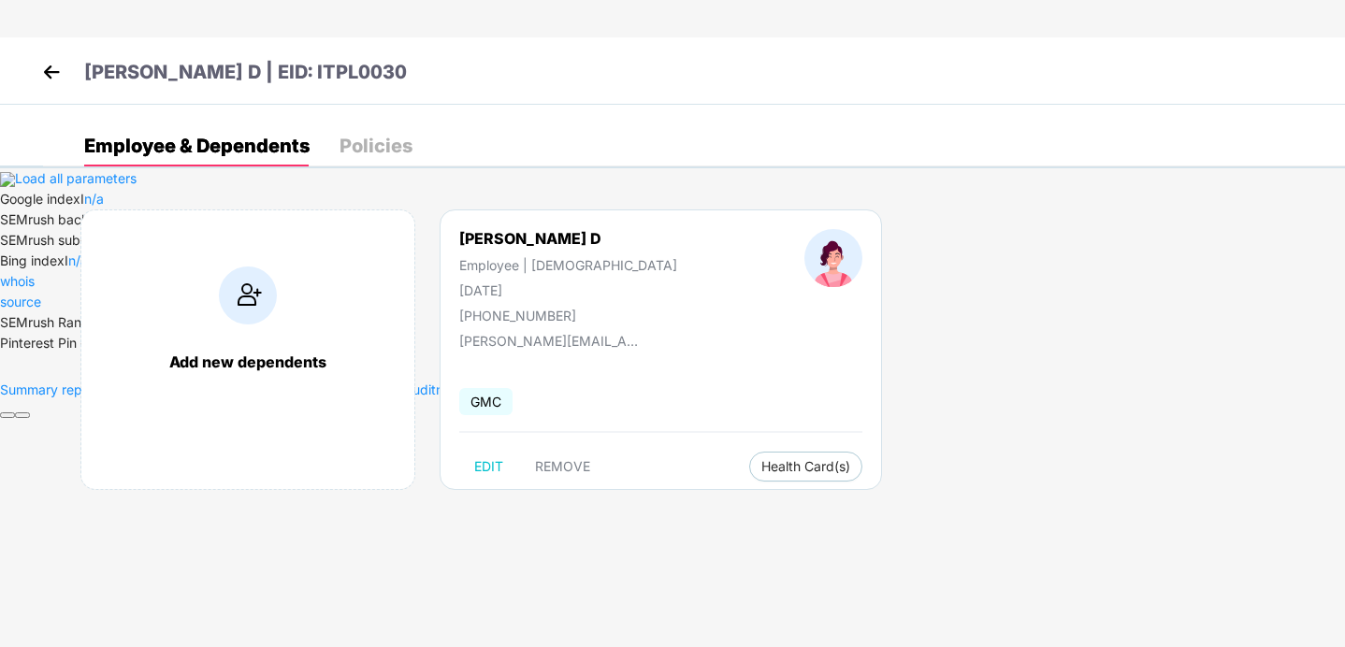
click at [51, 75] on img at bounding box center [51, 72] width 28 height 28
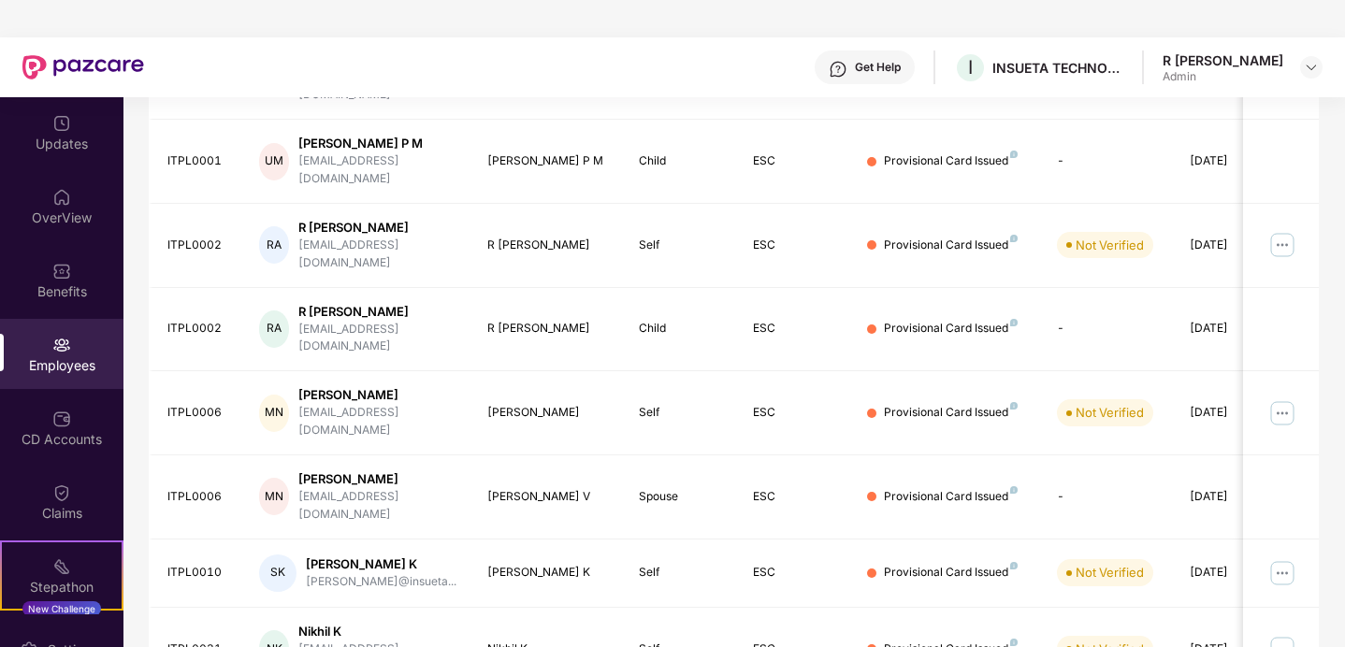
scroll to position [37, 0]
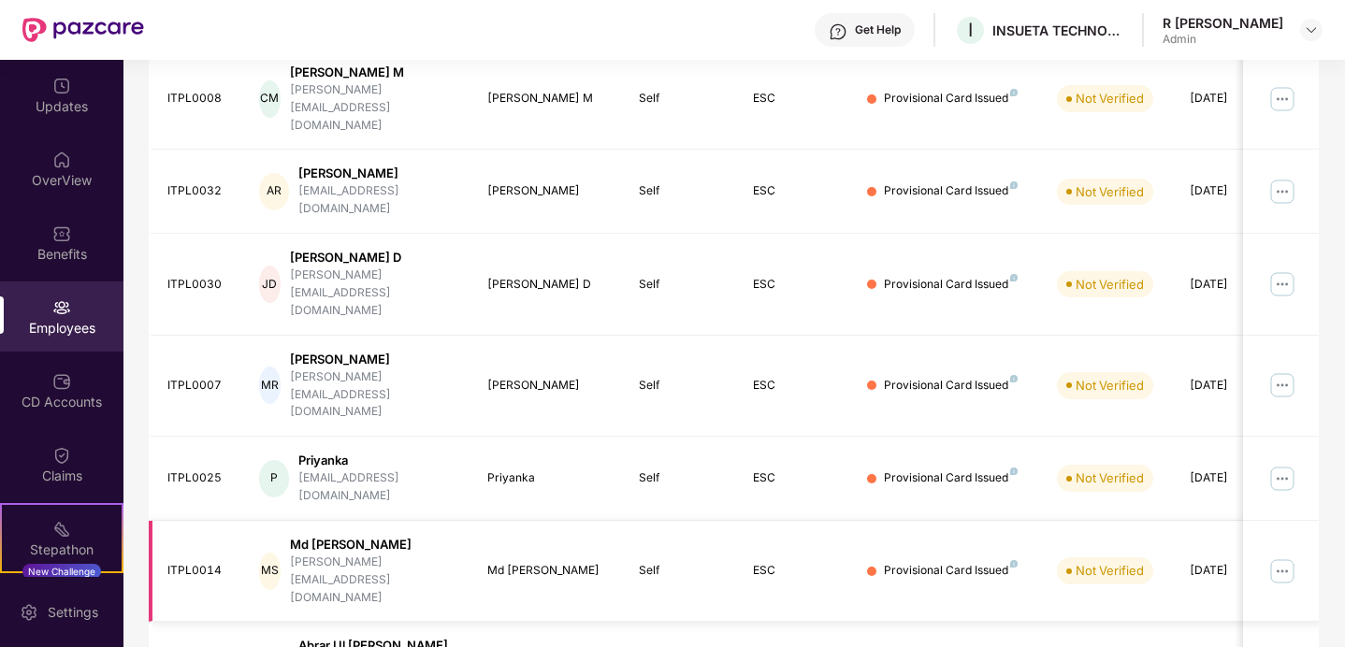
scroll to position [366, 0]
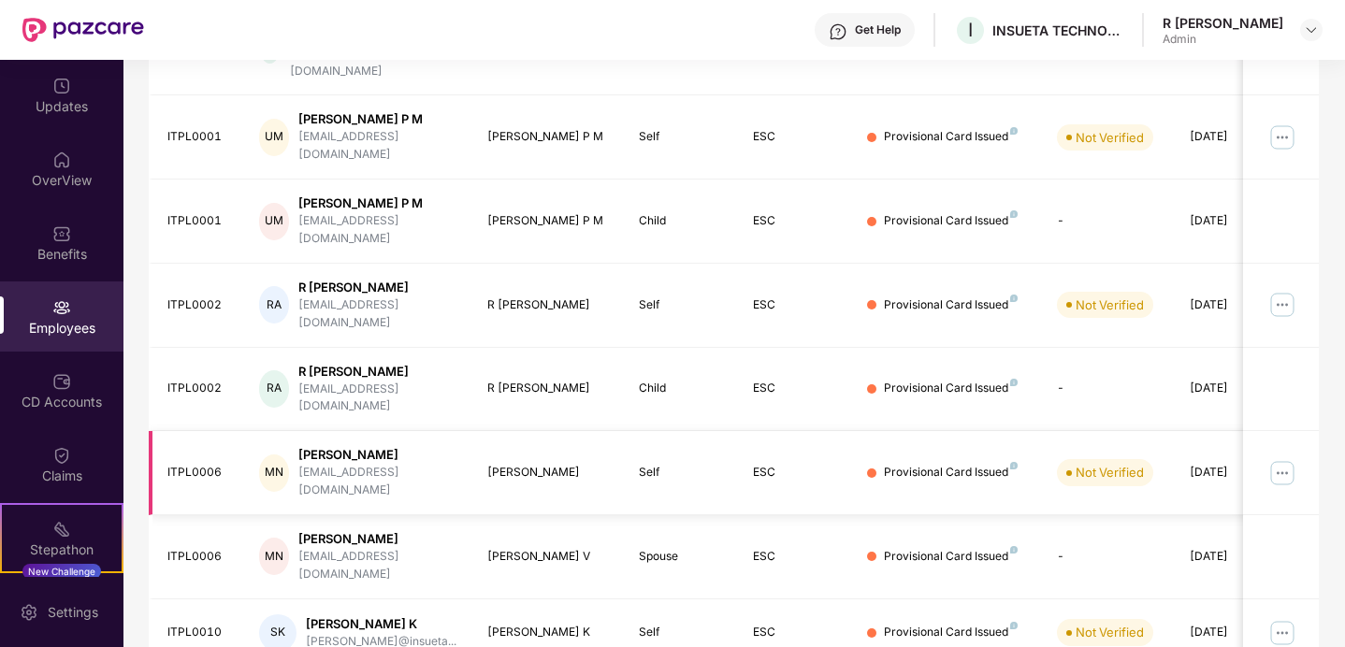
scroll to position [0, 0]
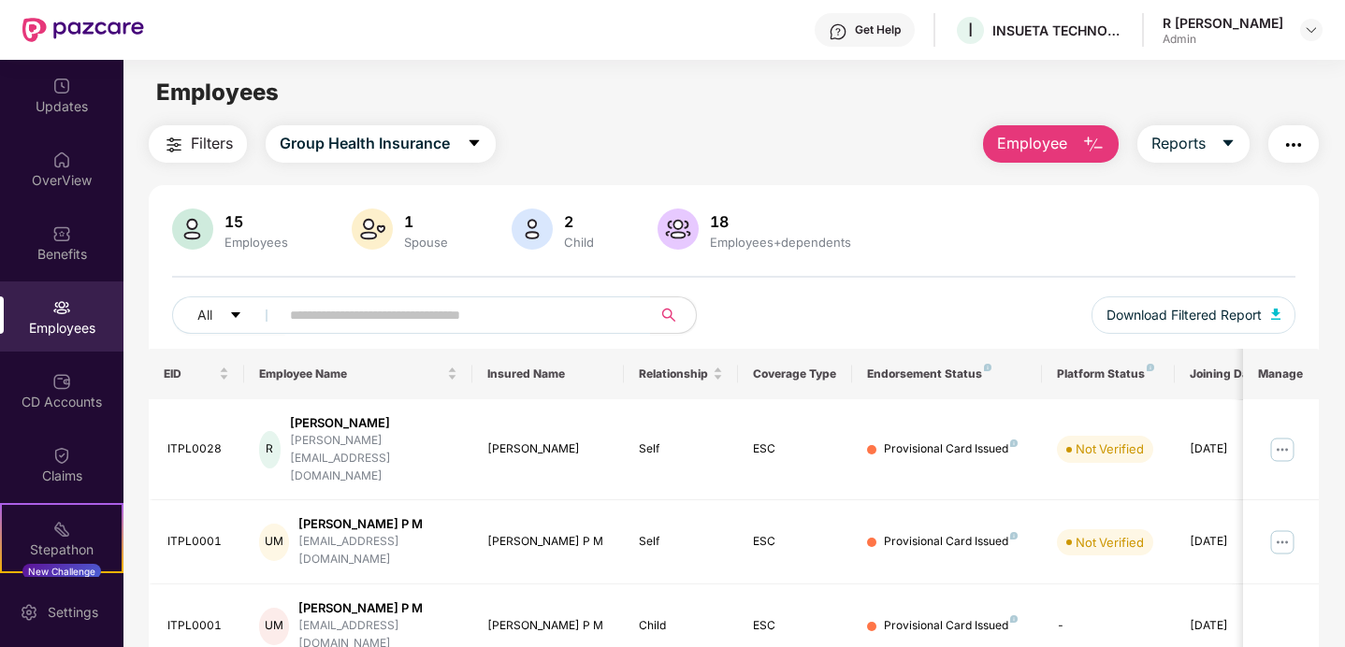
click at [1058, 126] on button "Employee" at bounding box center [1051, 143] width 136 height 37
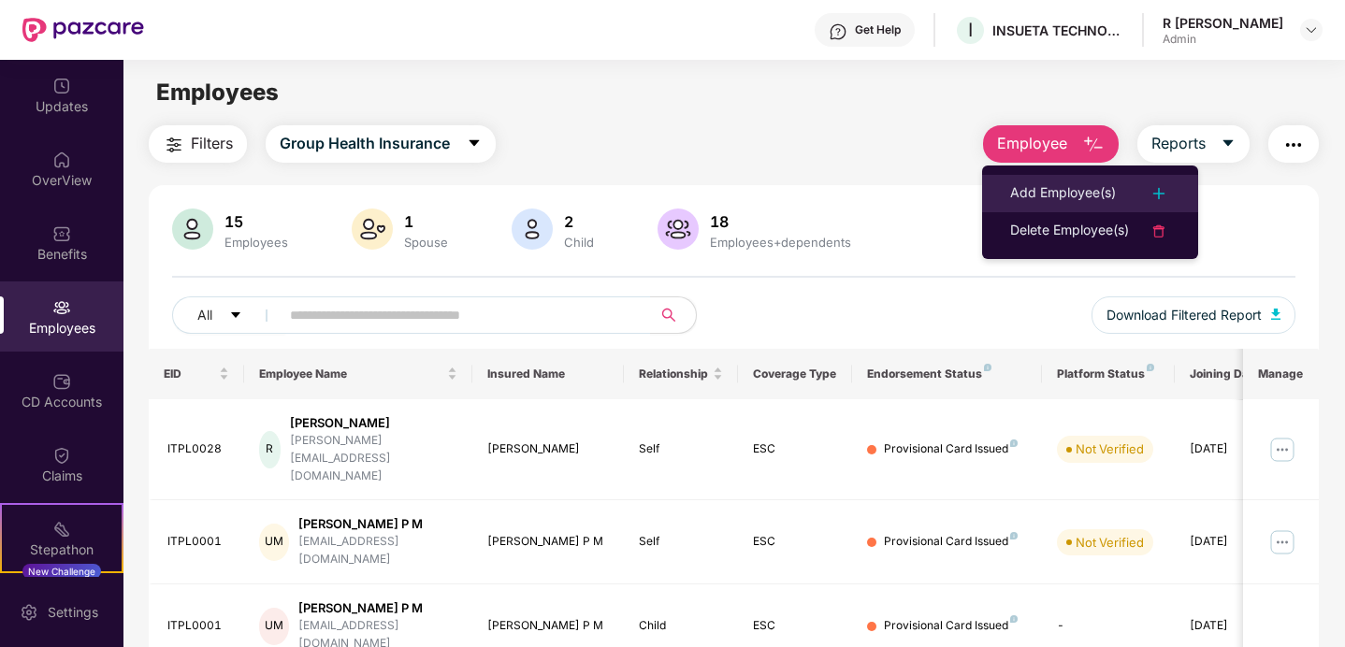
click at [1062, 184] on div "Add Employee(s)" at bounding box center [1063, 193] width 106 height 22
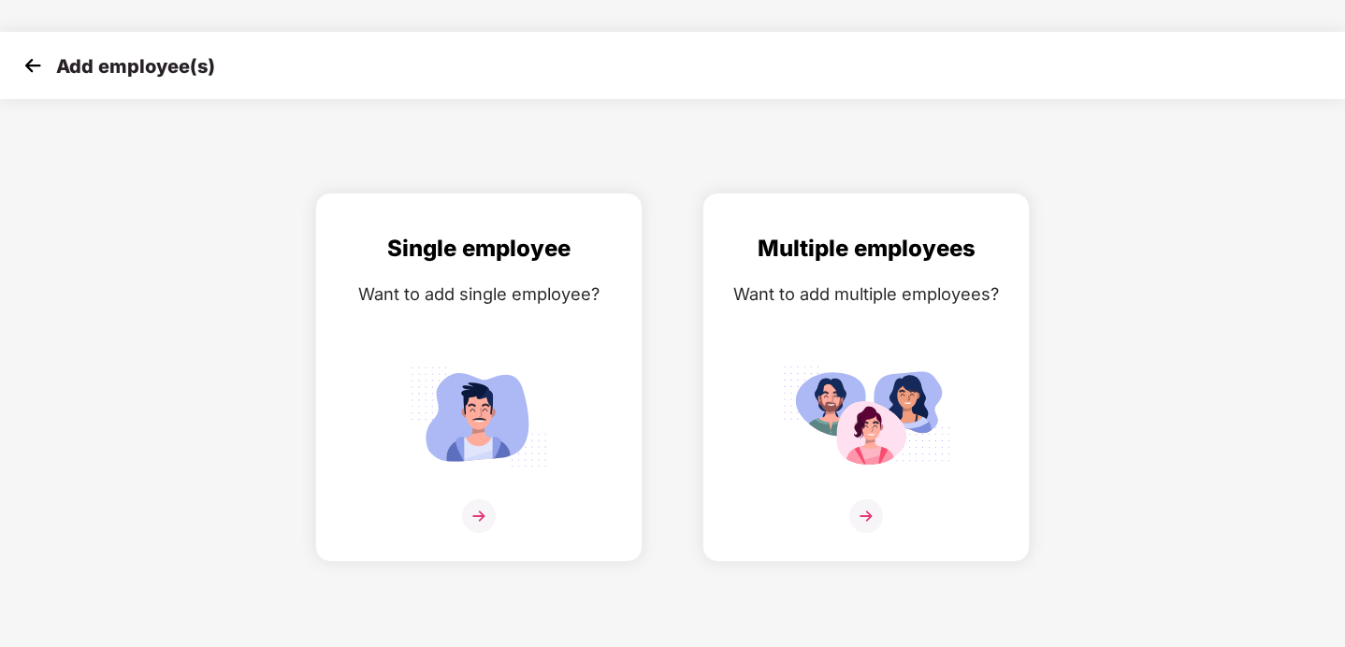
click at [31, 71] on img at bounding box center [33, 65] width 28 height 28
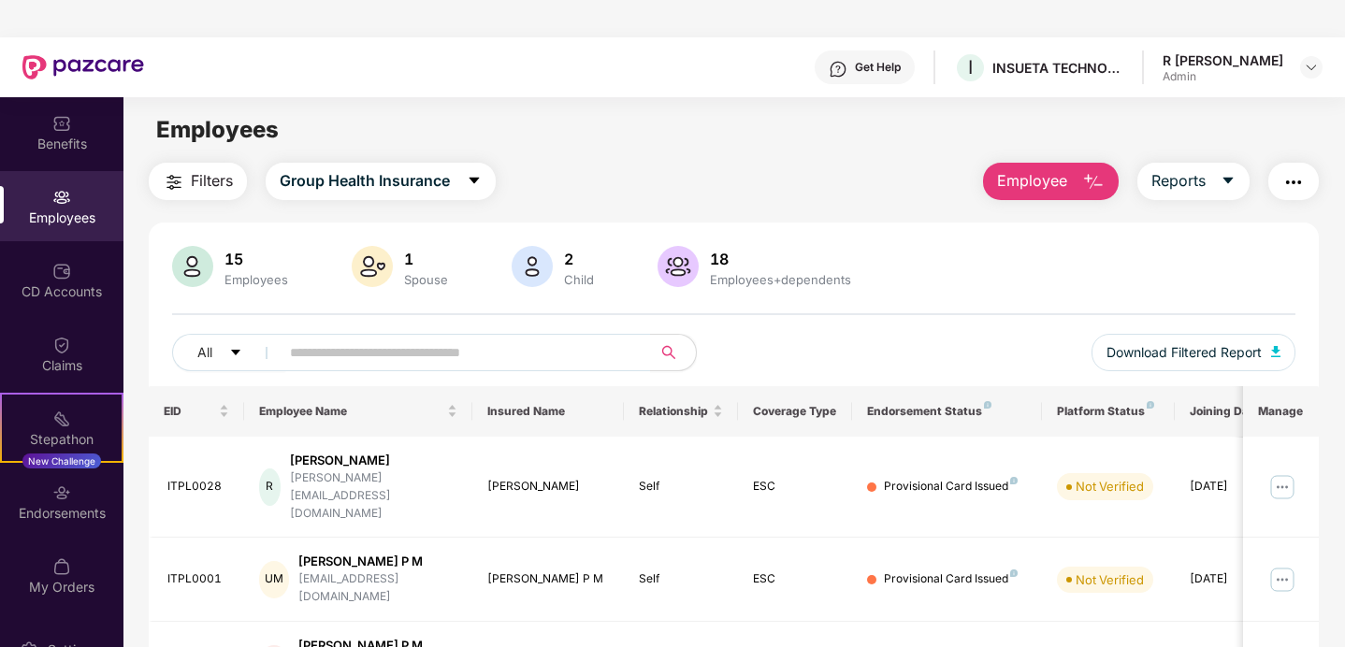
scroll to position [29, 0]
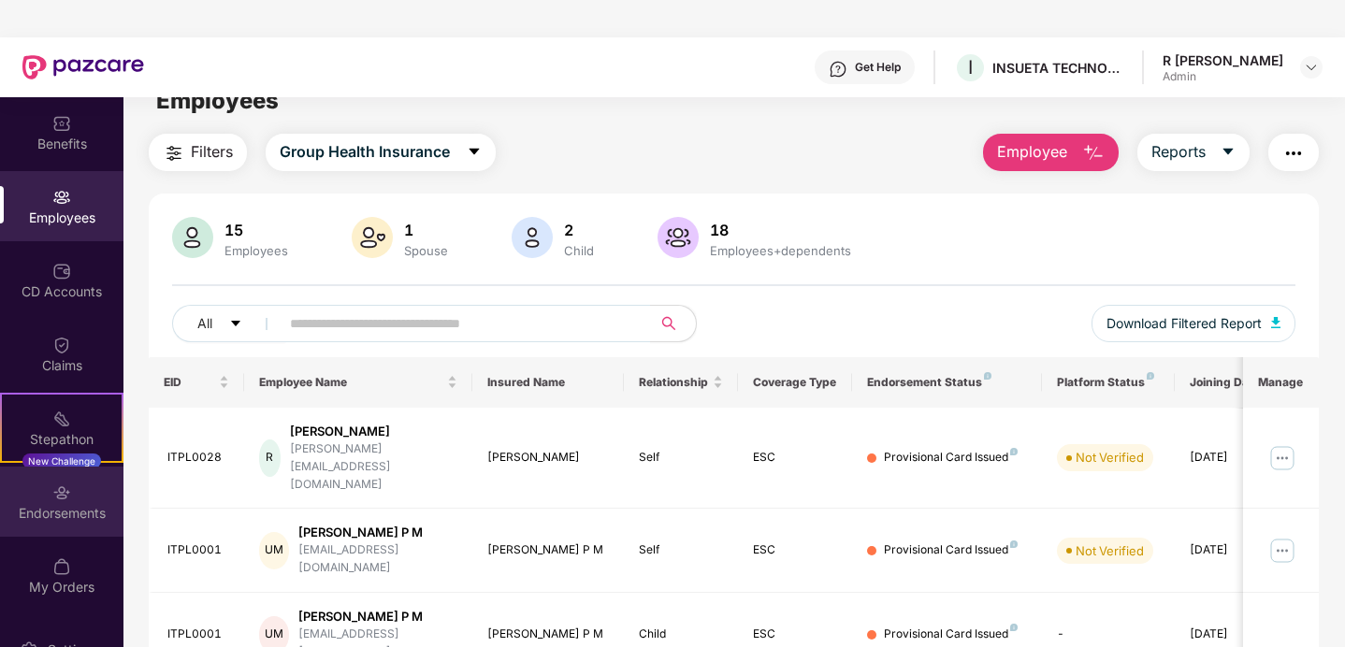
click at [44, 513] on div "Endorsements" at bounding box center [61, 513] width 123 height 19
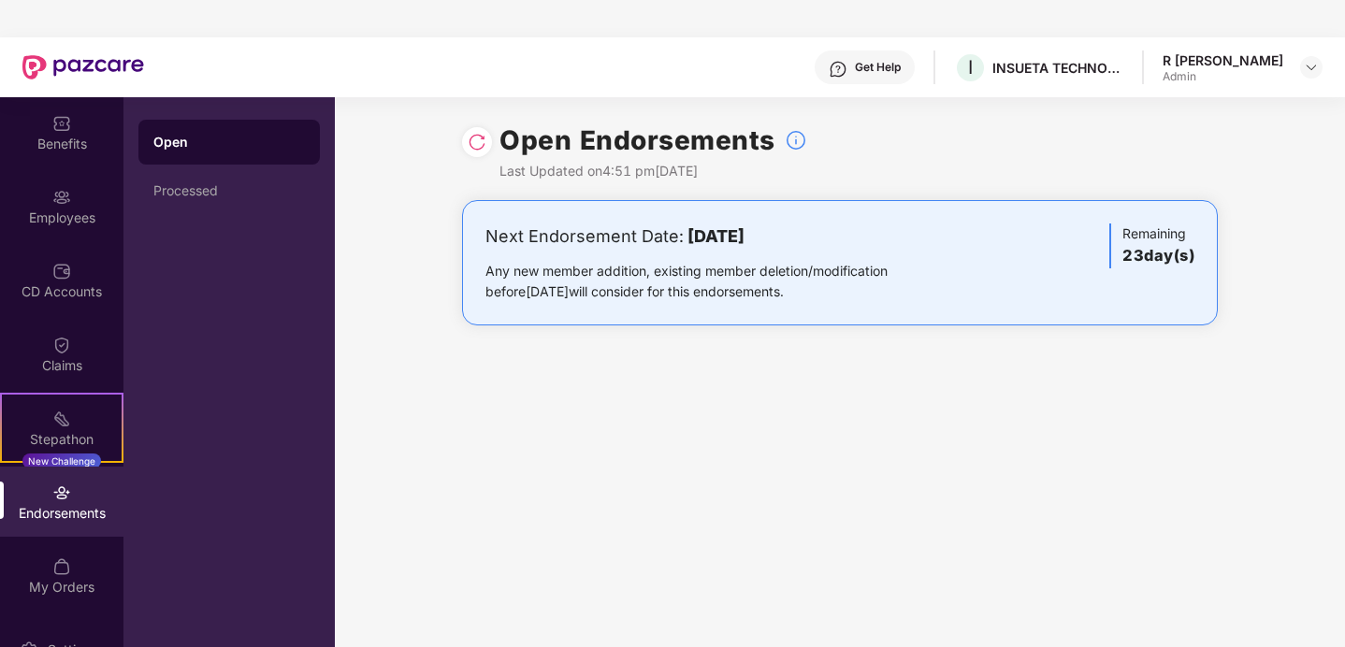
scroll to position [37, 0]
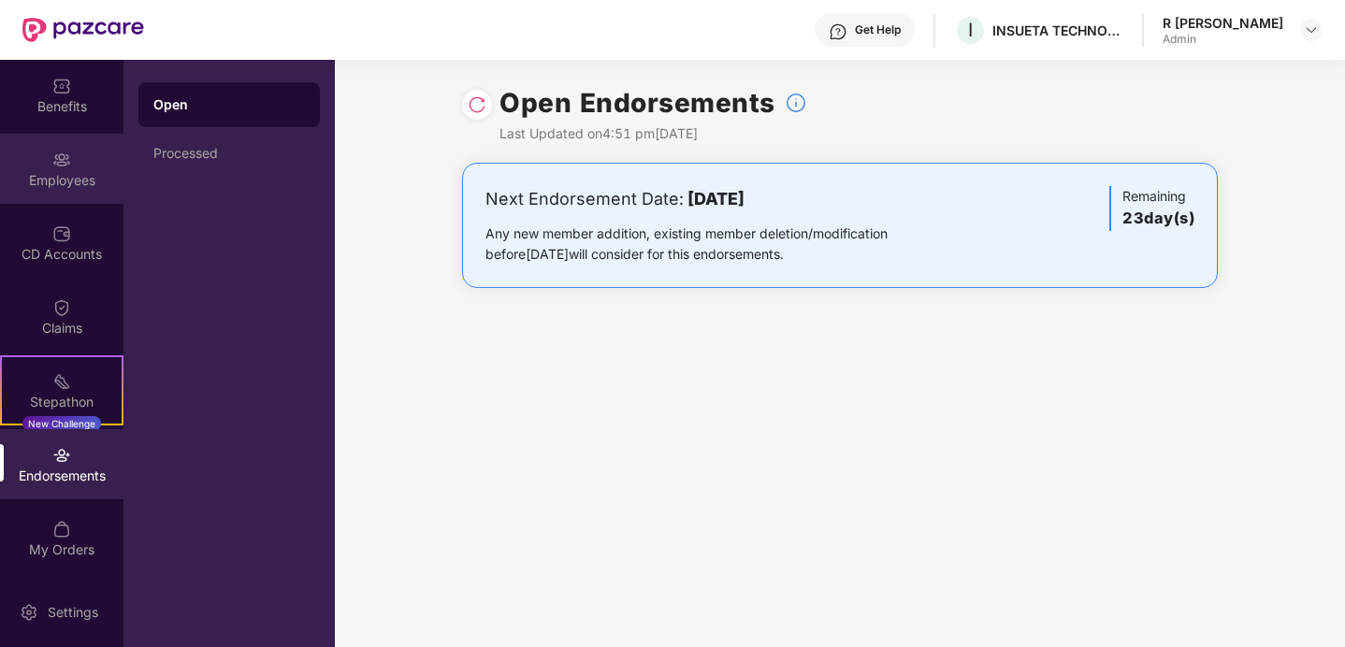
click at [67, 179] on div "Employees" at bounding box center [61, 180] width 123 height 19
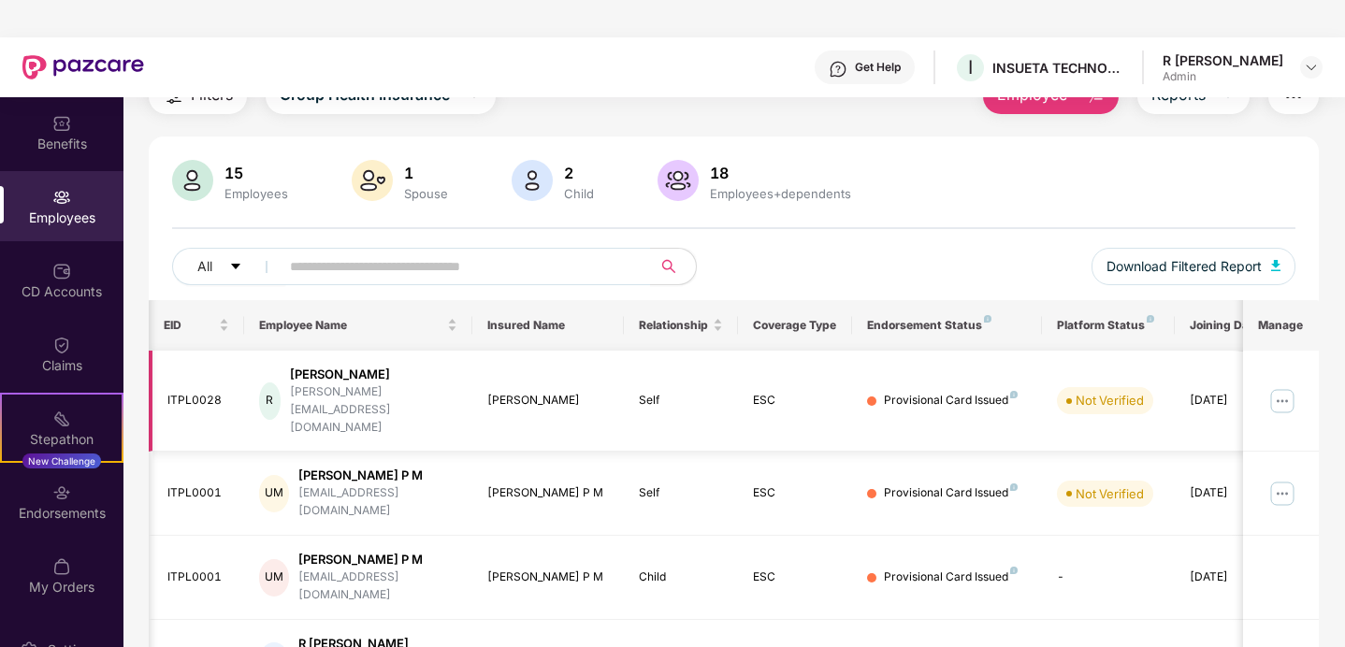
scroll to position [0, 47]
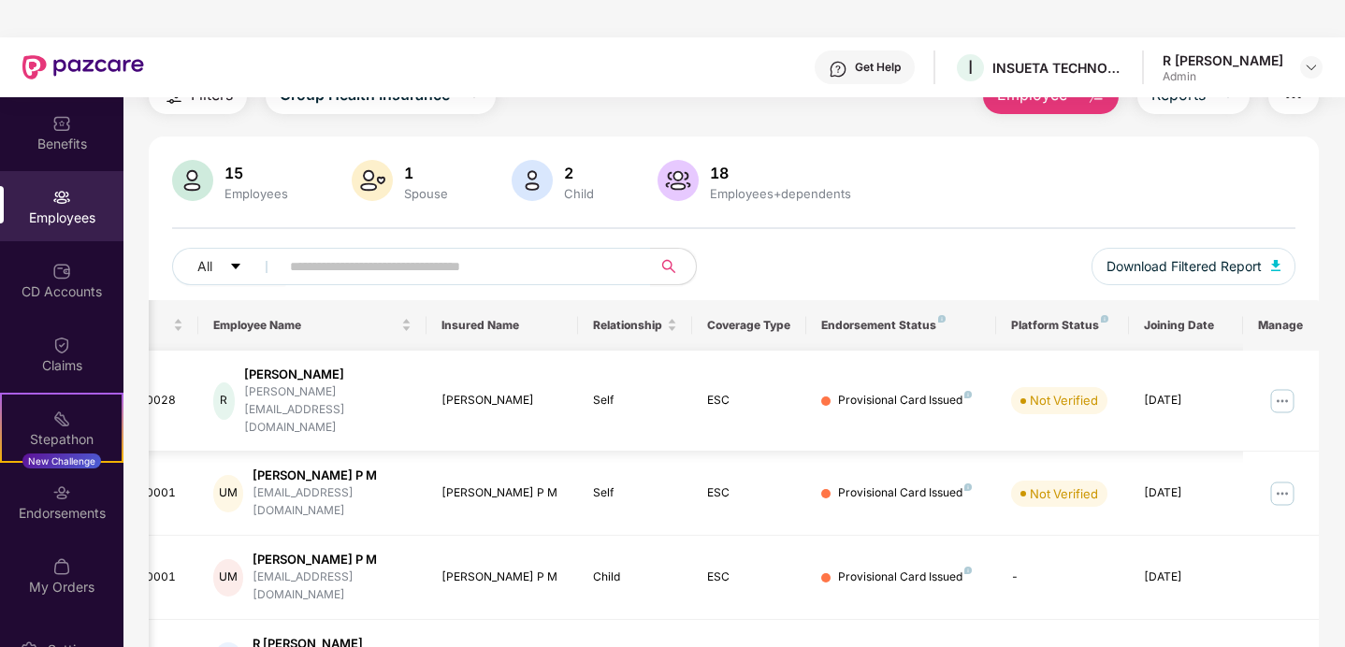
click at [1246, 393] on td at bounding box center [1281, 402] width 76 height 102
click at [1275, 389] on img at bounding box center [1282, 401] width 30 height 30
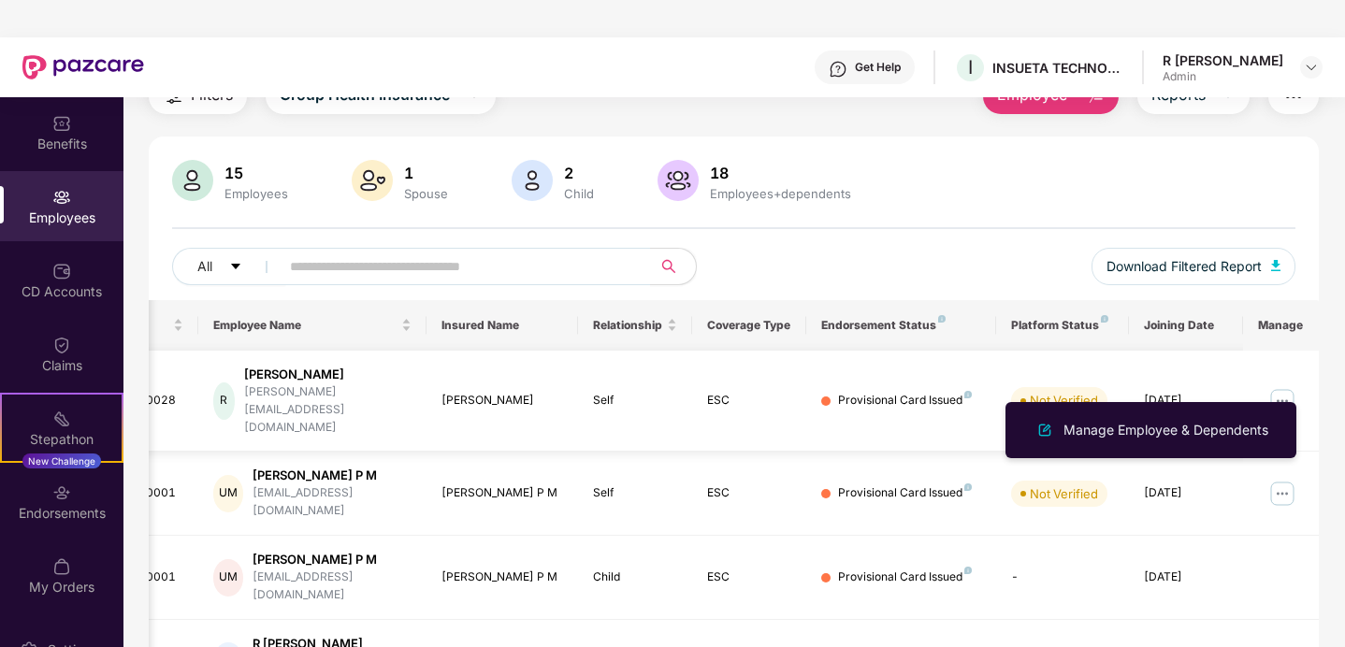
click at [1183, 365] on td "[DATE]" at bounding box center [1186, 402] width 114 height 102
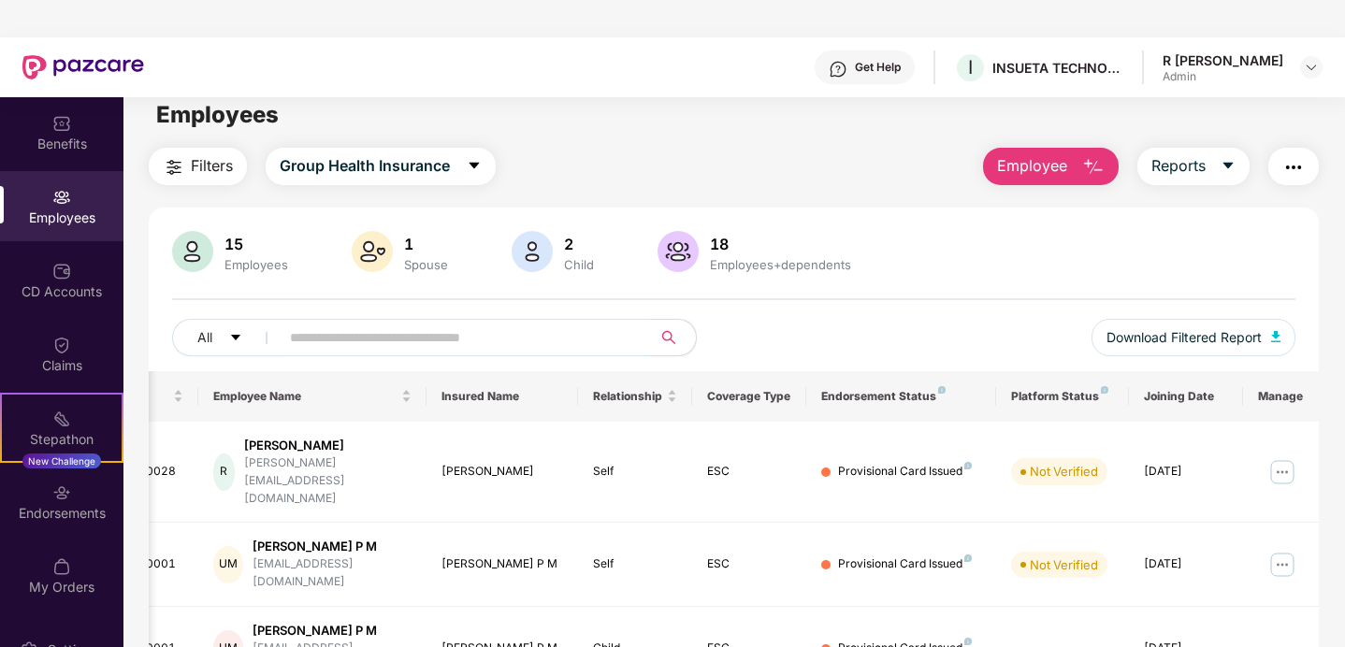
scroll to position [0, 0]
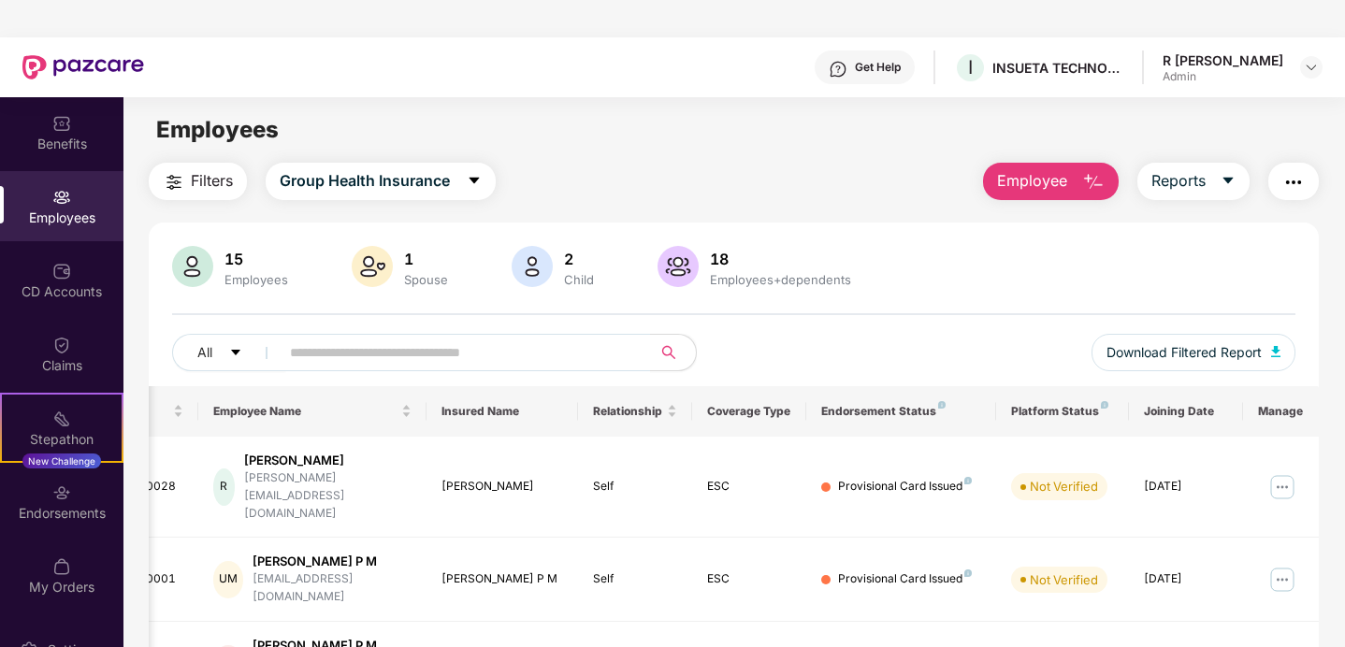
click at [383, 261] on img at bounding box center [372, 266] width 41 height 41
click at [412, 265] on div "1" at bounding box center [425, 259] width 51 height 19
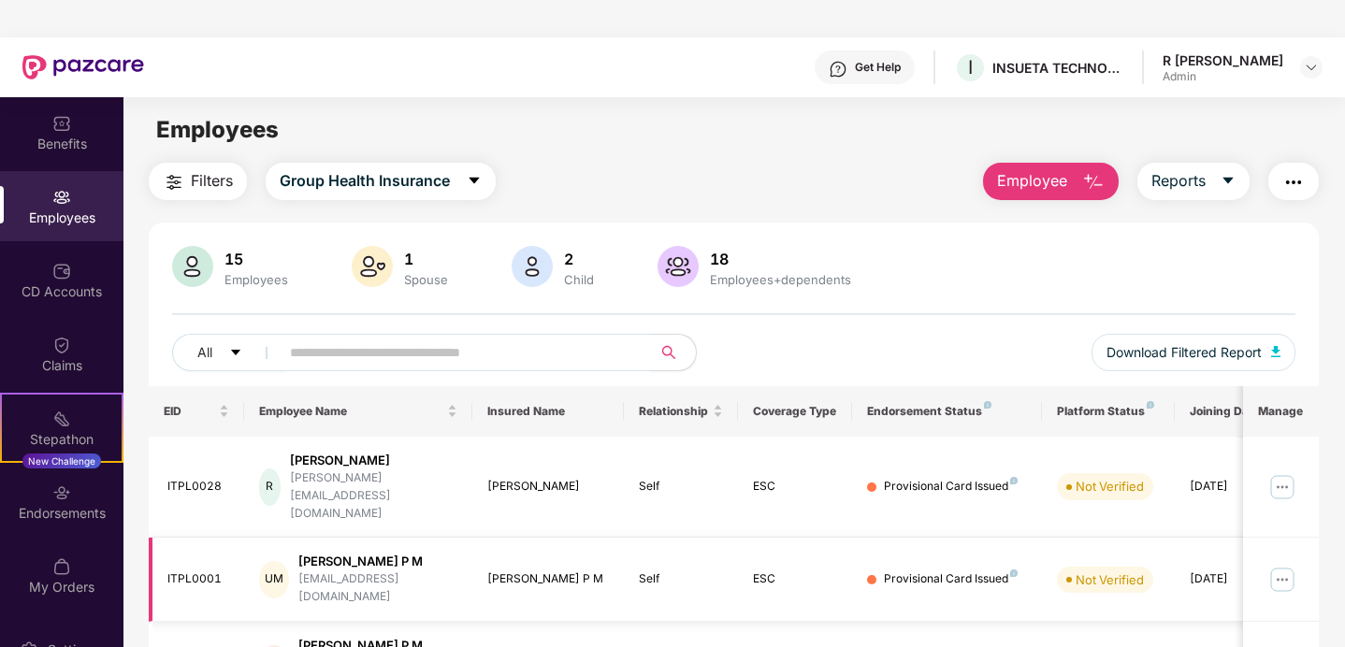
click at [1281, 565] on img at bounding box center [1282, 580] width 30 height 30
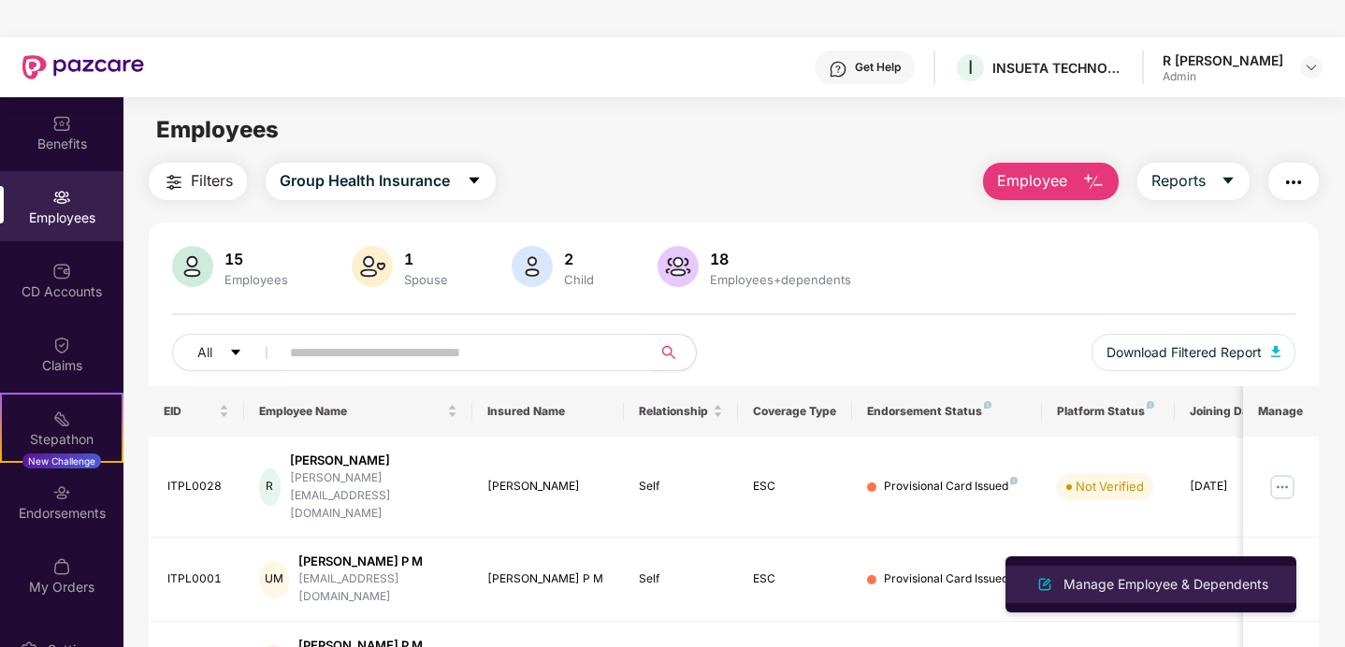
click at [1135, 591] on div "Manage Employee & Dependents" at bounding box center [1166, 584] width 212 height 21
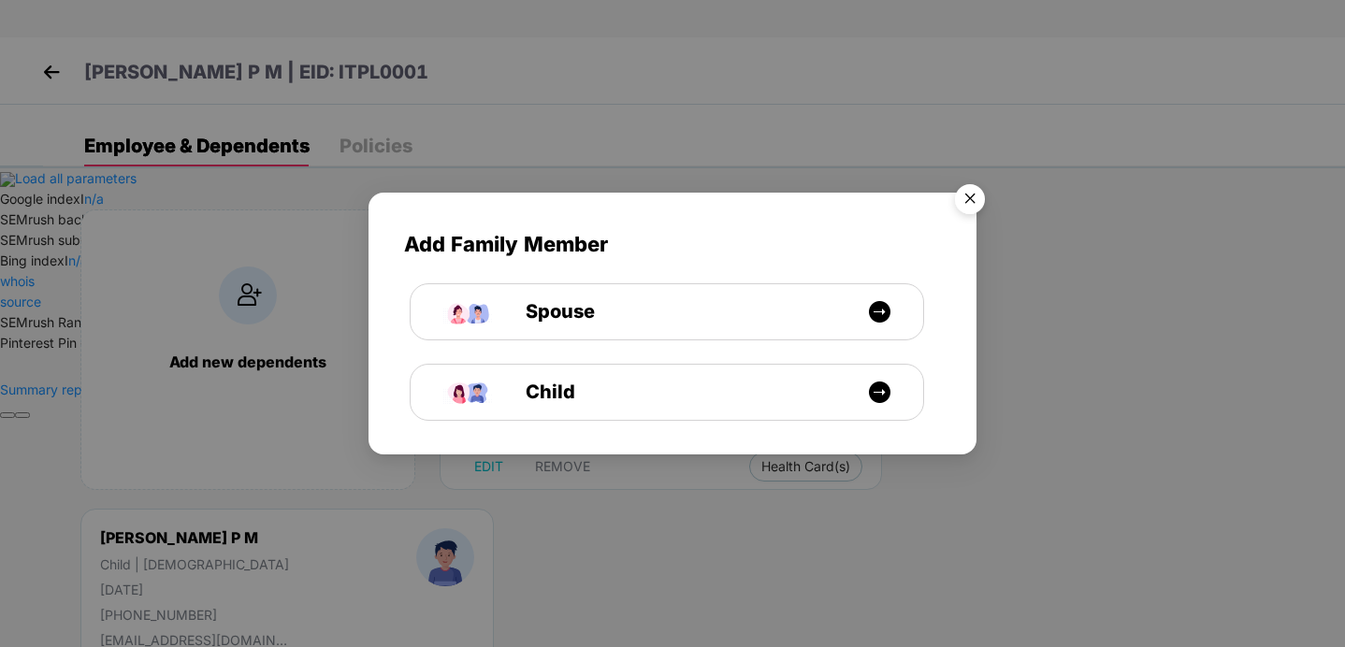
click at [971, 194] on img "Close" at bounding box center [970, 202] width 52 height 52
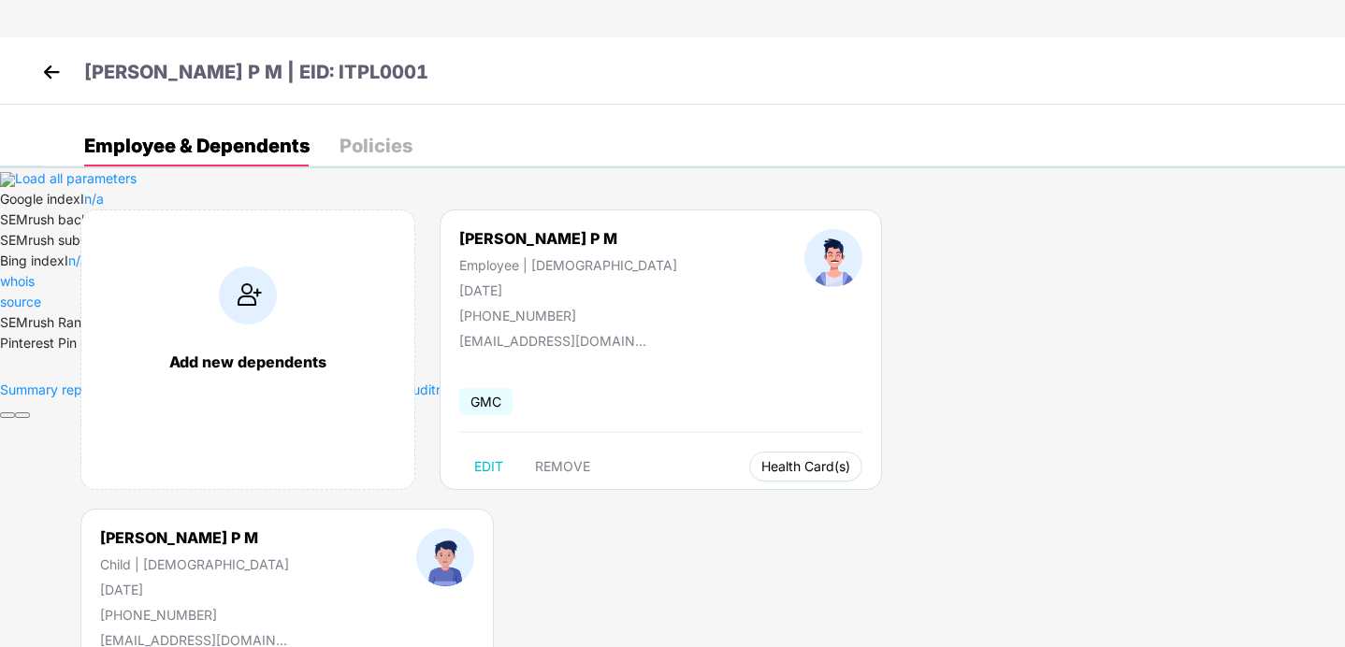
click at [761, 471] on span "Health Card(s)" at bounding box center [805, 466] width 89 height 9
click at [818, 503] on span "Health Insurance(ESC)" at bounding box center [777, 504] width 164 height 21
